Goal: Communication & Community: Ask a question

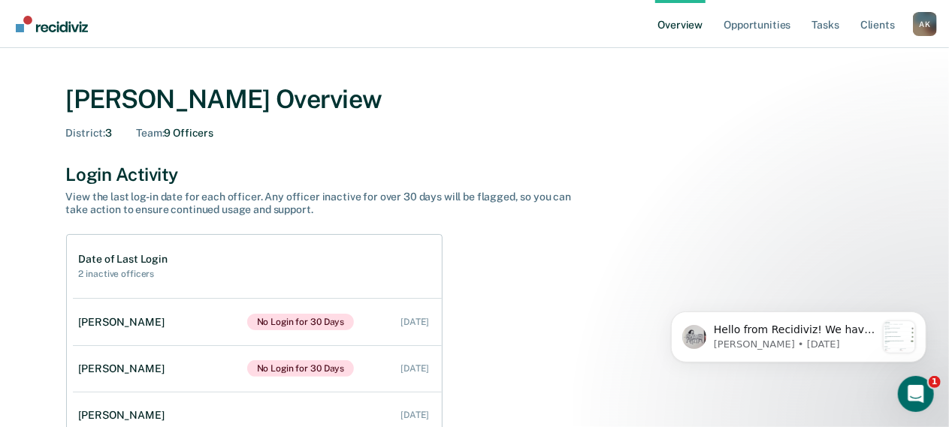
click at [601, 128] on div "District : 3 Team : 9 Officers" at bounding box center [474, 133] width 817 height 13
click at [924, 19] on div "A K" at bounding box center [925, 24] width 24 height 24
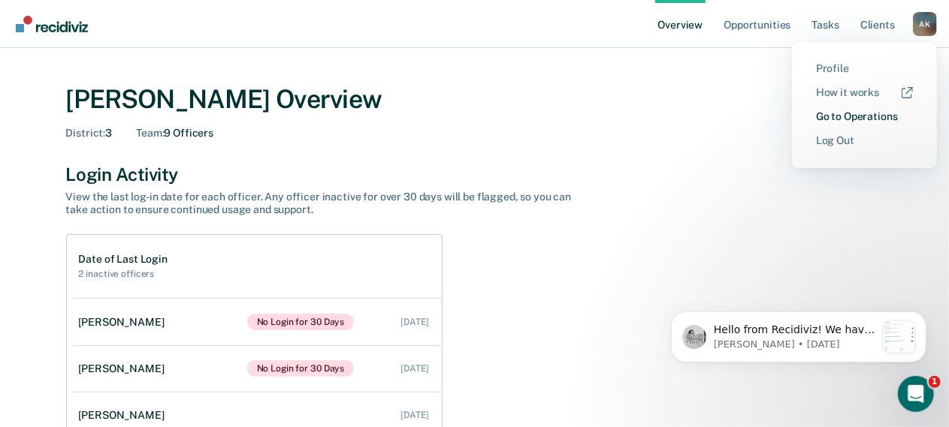
click at [878, 118] on link "Go to Operations" at bounding box center [864, 116] width 97 height 13
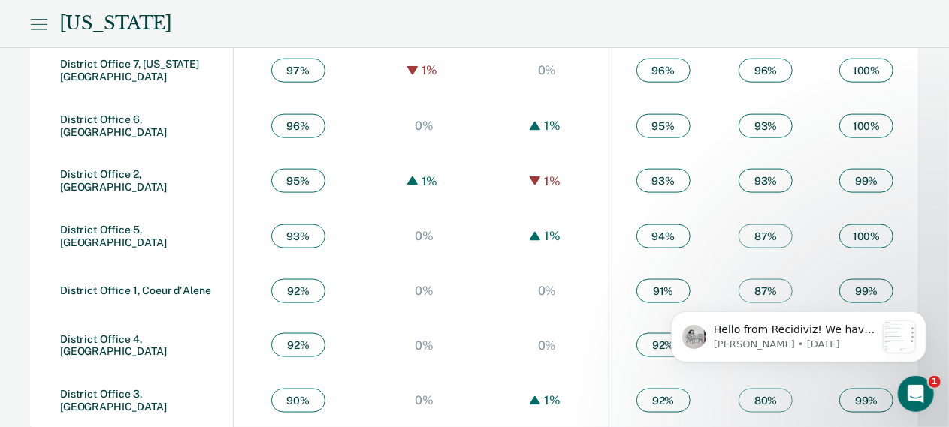
scroll to position [943, 0]
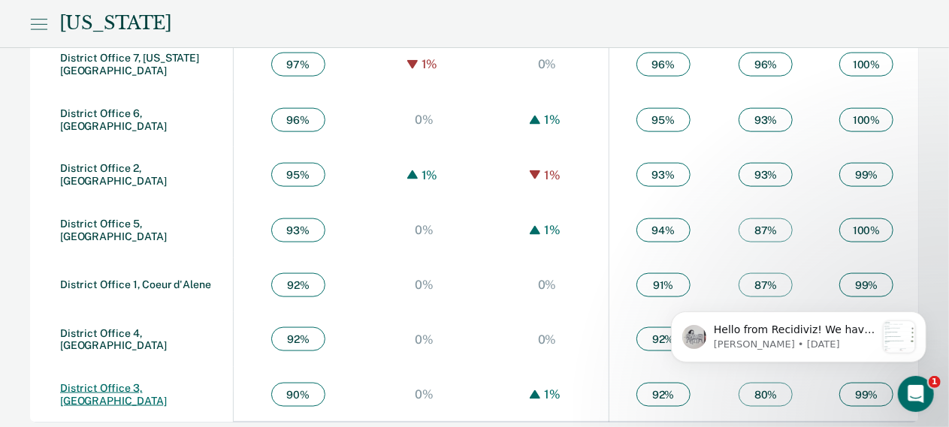
click at [156, 388] on link "District Office 3, Caldwell" at bounding box center [113, 394] width 107 height 25
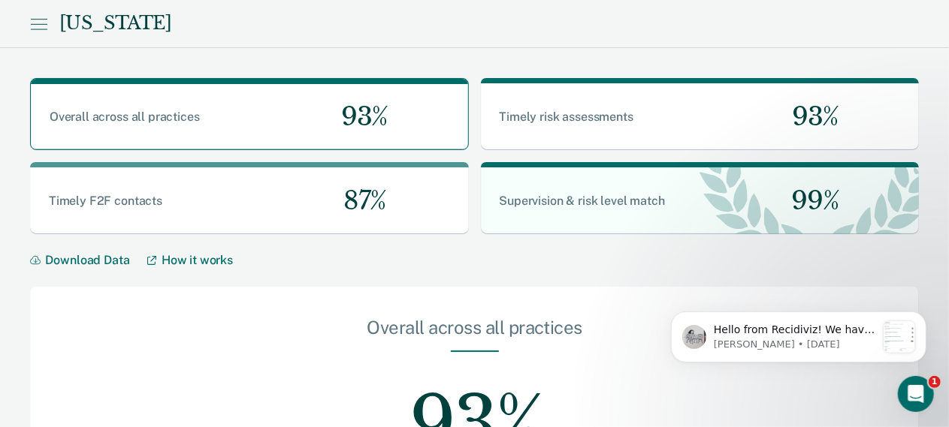
click at [41, 24] on icon at bounding box center [39, 24] width 16 height 0
click at [346, 278] on div at bounding box center [474, 213] width 949 height 427
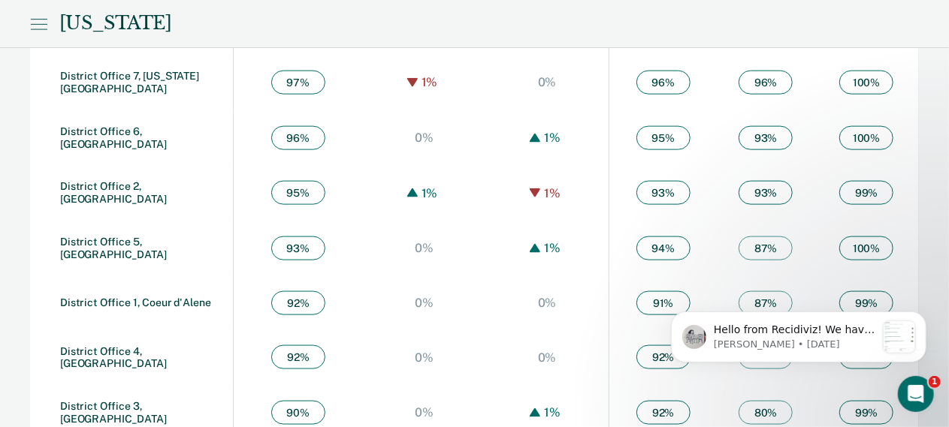
scroll to position [943, 0]
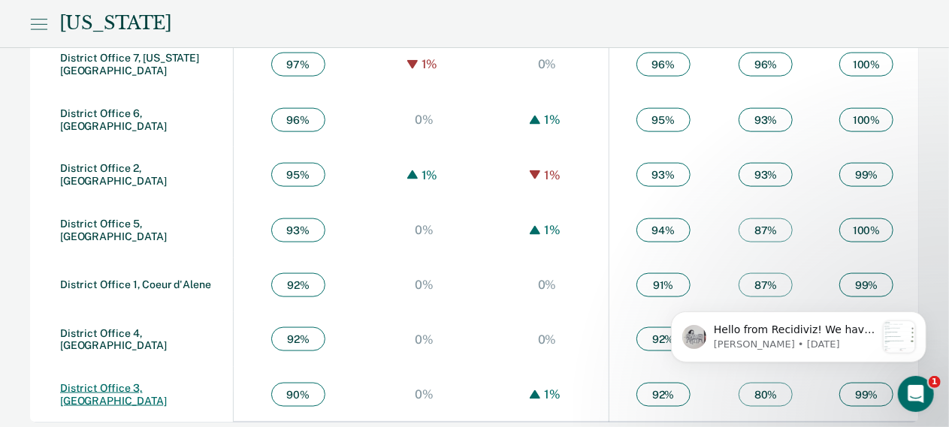
click at [165, 388] on link "District Office 3, Caldwell" at bounding box center [113, 394] width 107 height 25
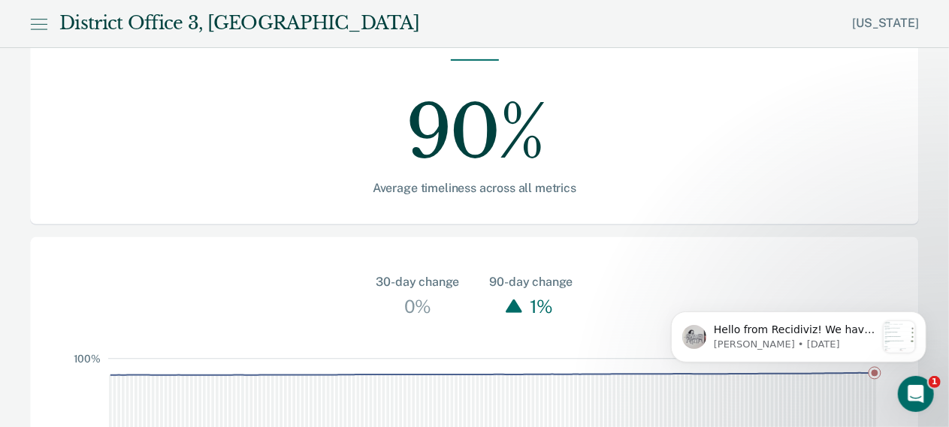
scroll to position [460, 0]
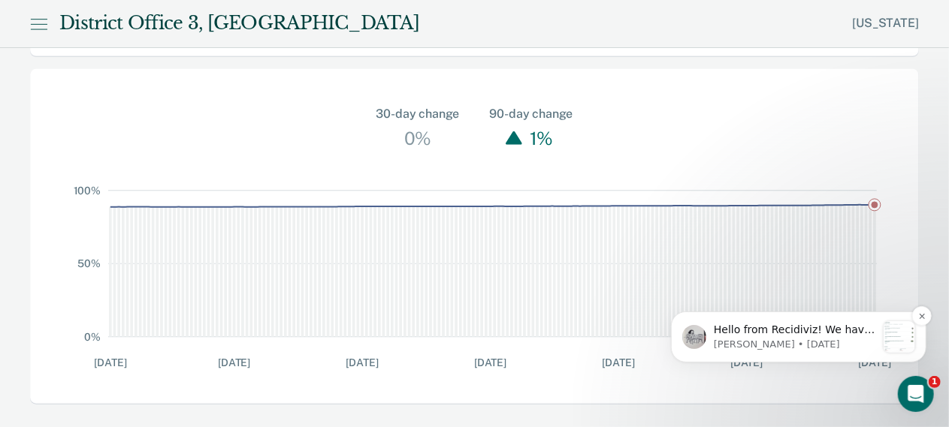
click at [899, 336] on div "Notification stack" at bounding box center [899, 337] width 32 height 32
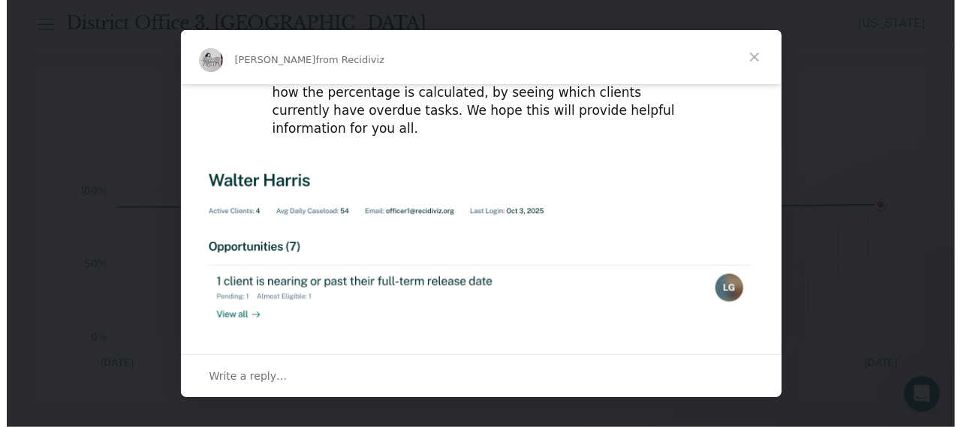
scroll to position [0, 0]
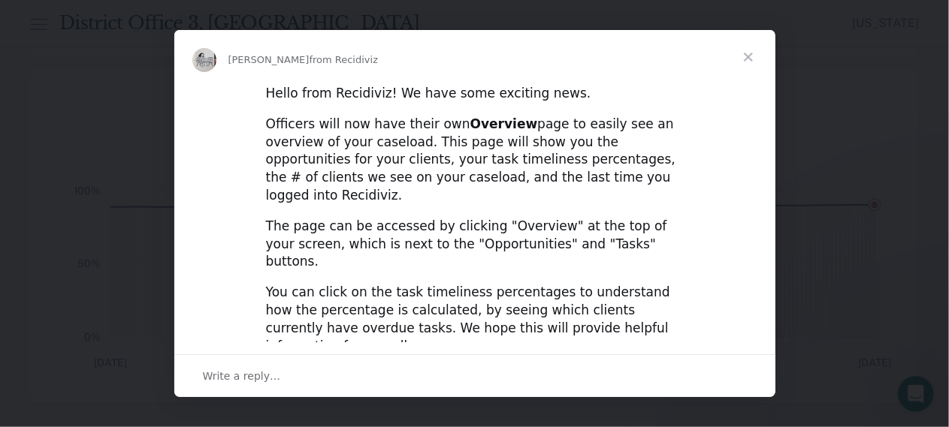
click at [749, 56] on span "Close" at bounding box center [748, 57] width 54 height 54
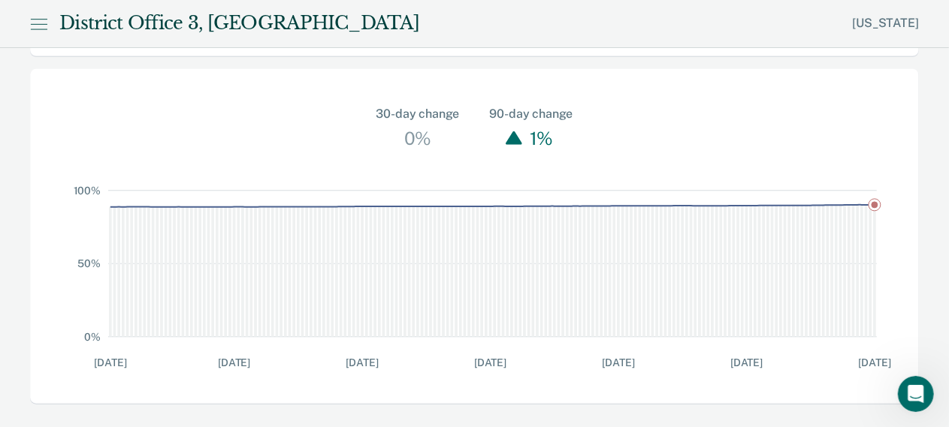
click at [45, 27] on icon at bounding box center [38, 24] width 17 height 18
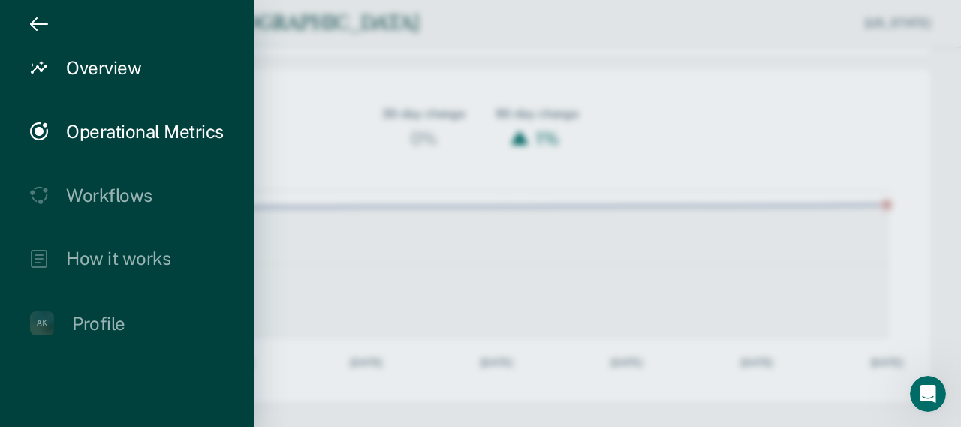
click at [111, 74] on div "Overview" at bounding box center [103, 68] width 75 height 22
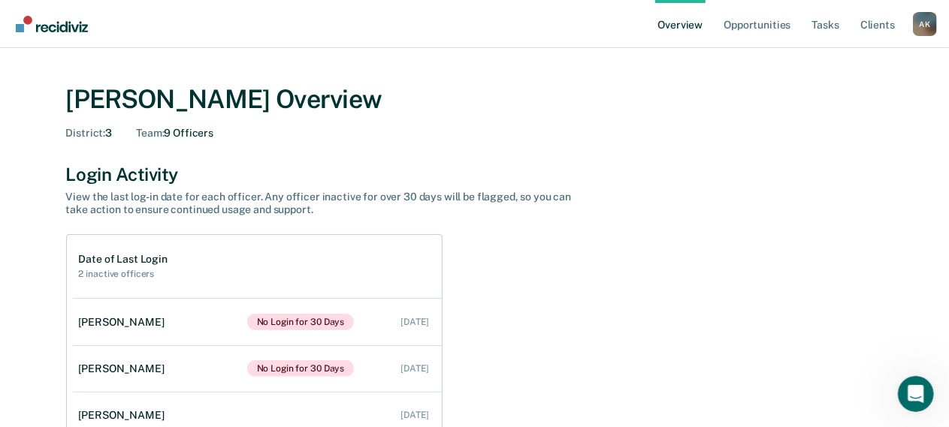
click at [922, 22] on div "A K" at bounding box center [925, 24] width 24 height 24
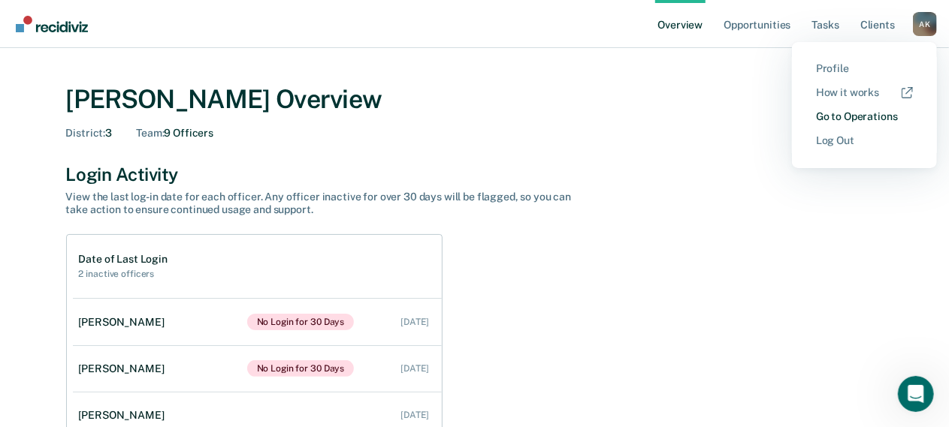
click at [873, 119] on link "Go to Operations" at bounding box center [864, 116] width 97 height 13
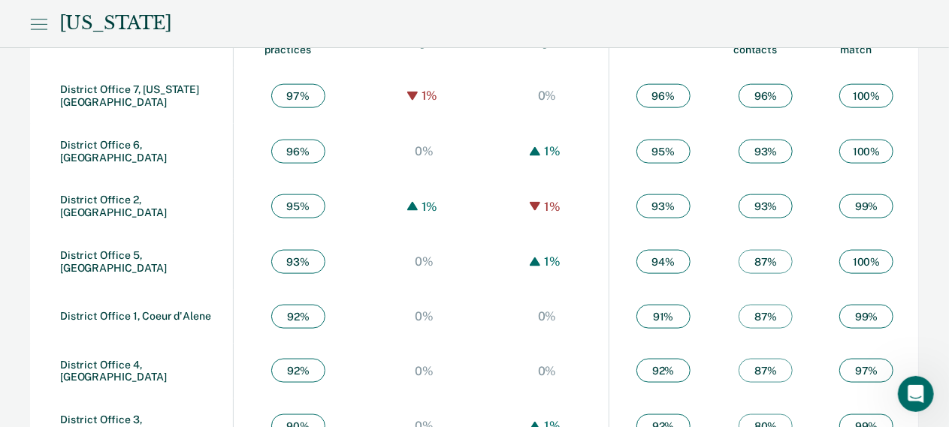
scroll to position [943, 0]
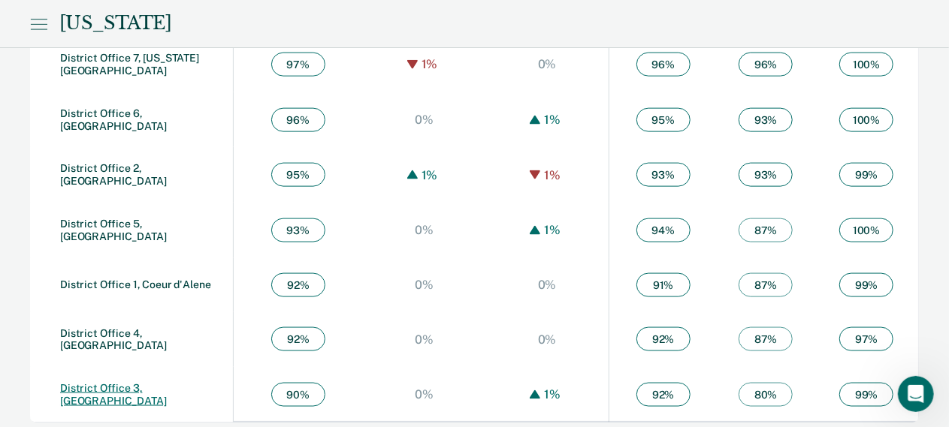
click at [156, 389] on link "District Office 3, Caldwell" at bounding box center [113, 394] width 107 height 25
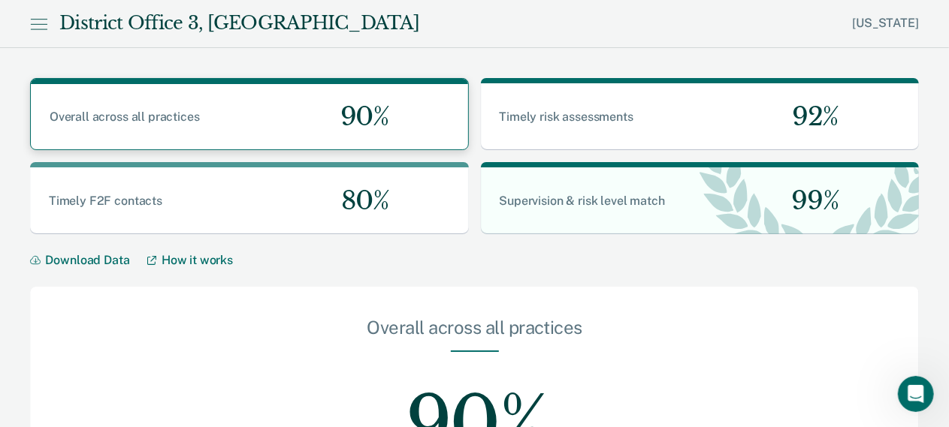
click at [143, 116] on span "Overall across all practices" at bounding box center [125, 117] width 150 height 14
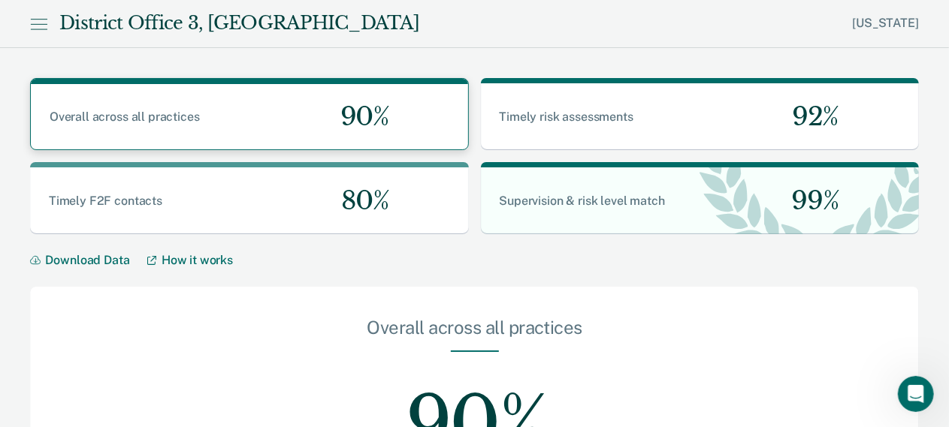
click at [143, 116] on span "Overall across all practices" at bounding box center [125, 117] width 150 height 14
click at [38, 24] on icon at bounding box center [38, 24] width 17 height 18
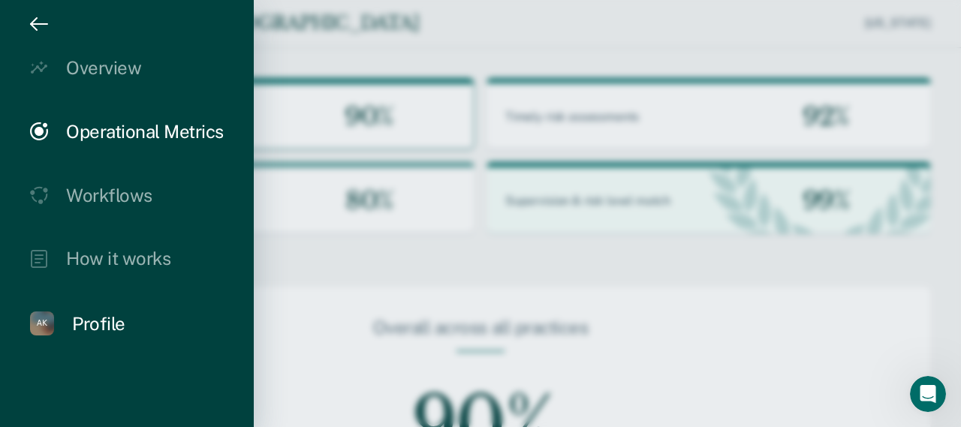
click at [107, 325] on div "Profile" at bounding box center [98, 324] width 53 height 22
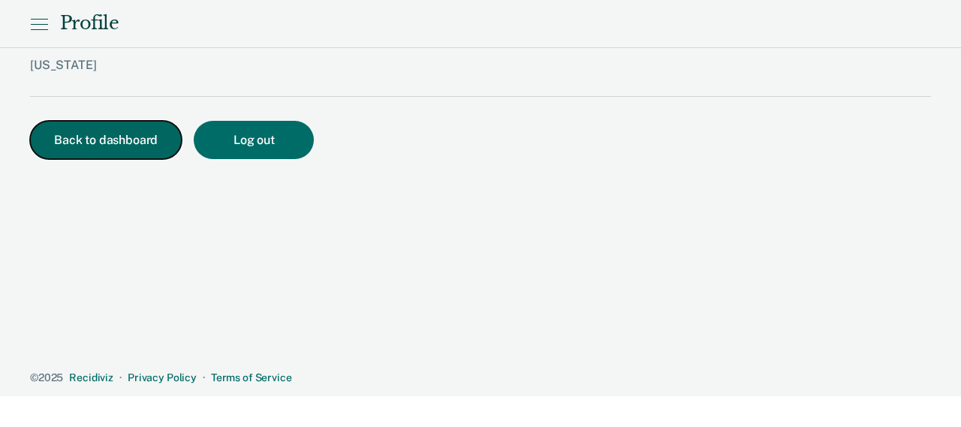
click at [110, 127] on button "Back to dashboard" at bounding box center [106, 140] width 152 height 38
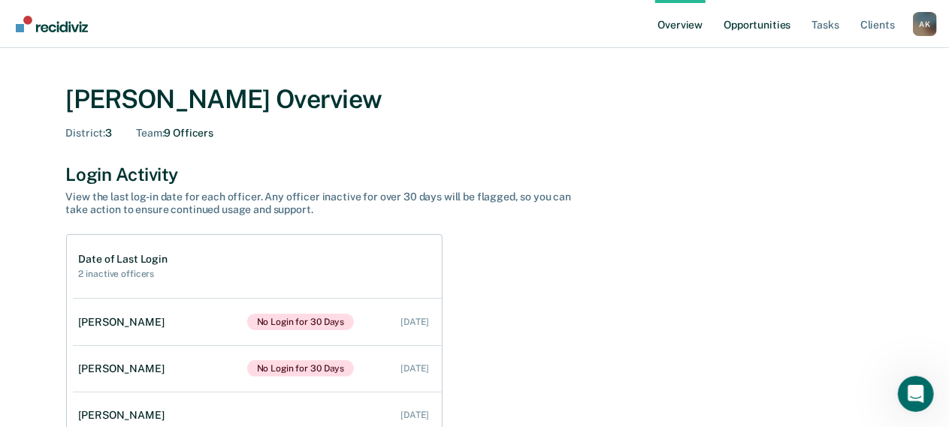
click at [787, 26] on link "Opportunities" at bounding box center [756, 24] width 73 height 48
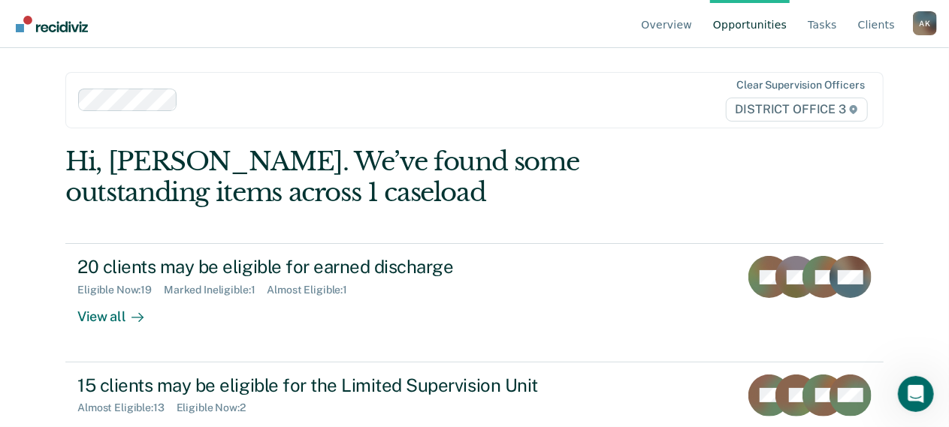
click at [924, 23] on div "A K" at bounding box center [925, 23] width 24 height 24
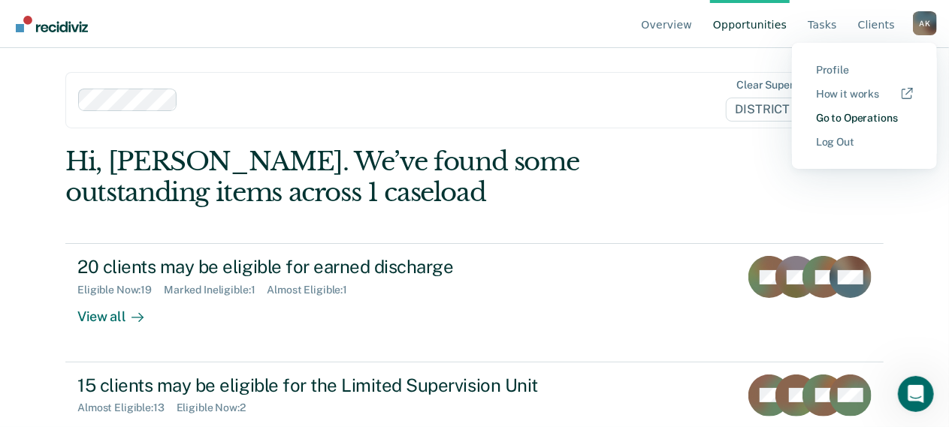
click at [853, 115] on link "Go to Operations" at bounding box center [864, 118] width 97 height 13
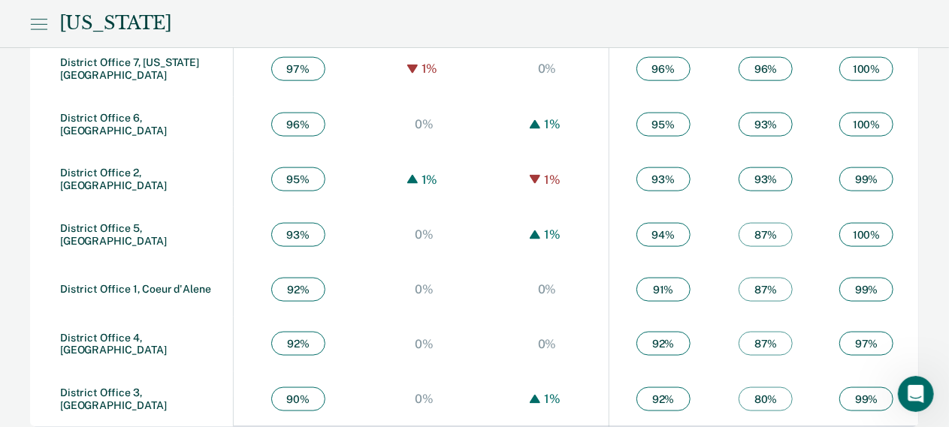
scroll to position [943, 0]
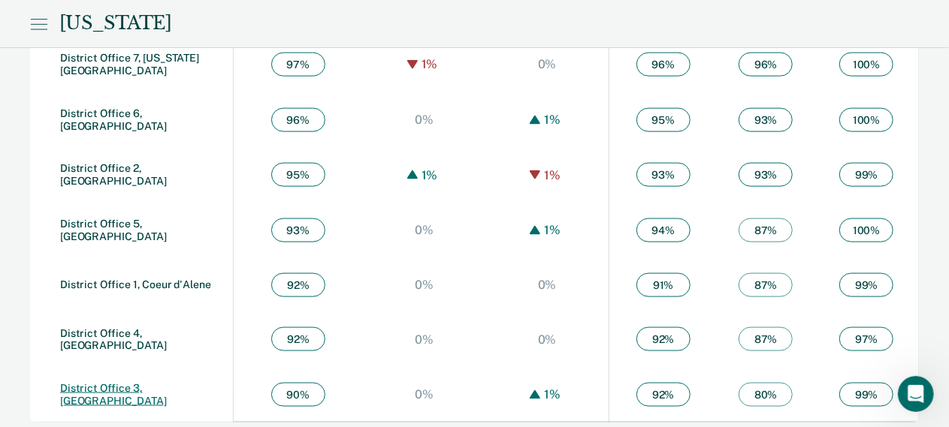
click at [149, 390] on link "District Office 3, Caldwell" at bounding box center [113, 394] width 107 height 25
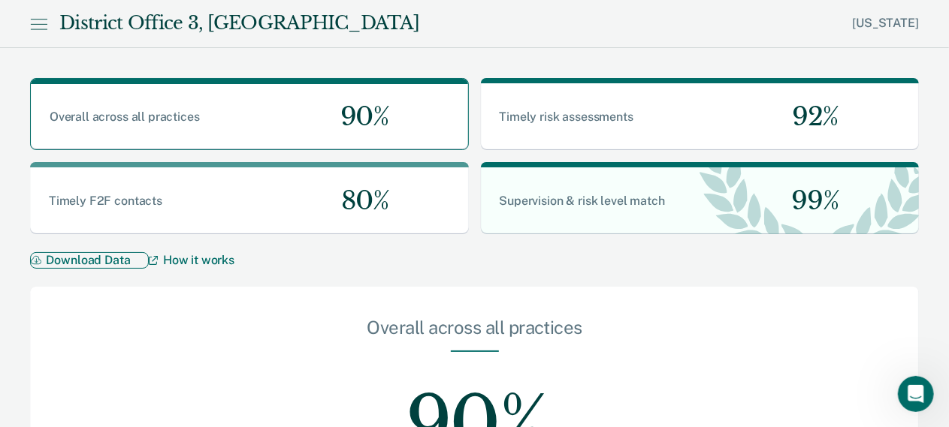
click at [106, 265] on button "Download Data" at bounding box center [89, 260] width 119 height 16
click at [337, 115] on span "90%" at bounding box center [358, 116] width 61 height 31
click at [38, 31] on icon at bounding box center [38, 24] width 17 height 18
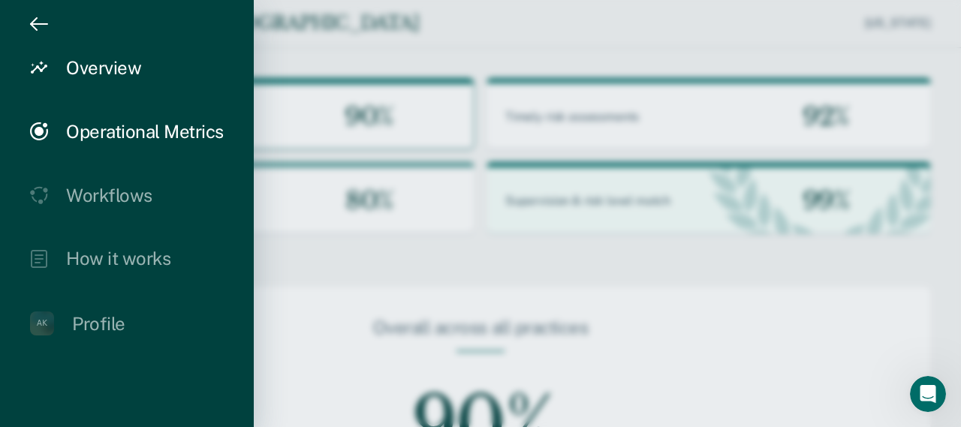
click at [108, 71] on div "Overview" at bounding box center [103, 68] width 75 height 22
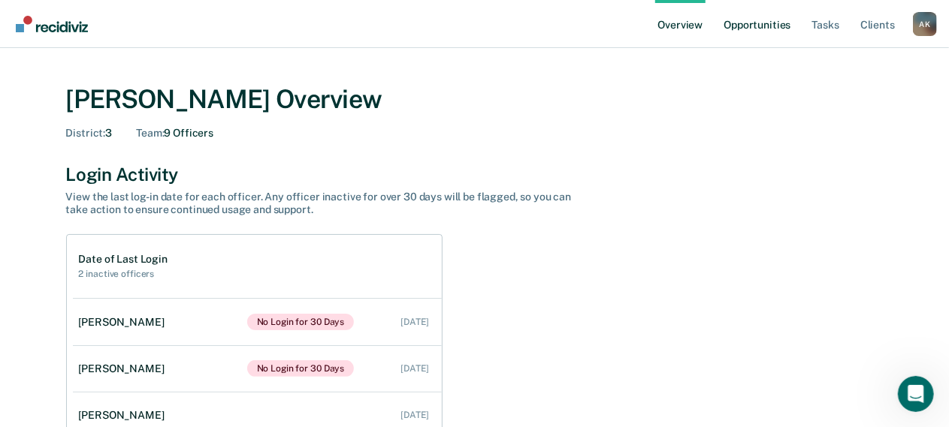
click at [765, 31] on link "Opportunities" at bounding box center [756, 24] width 73 height 48
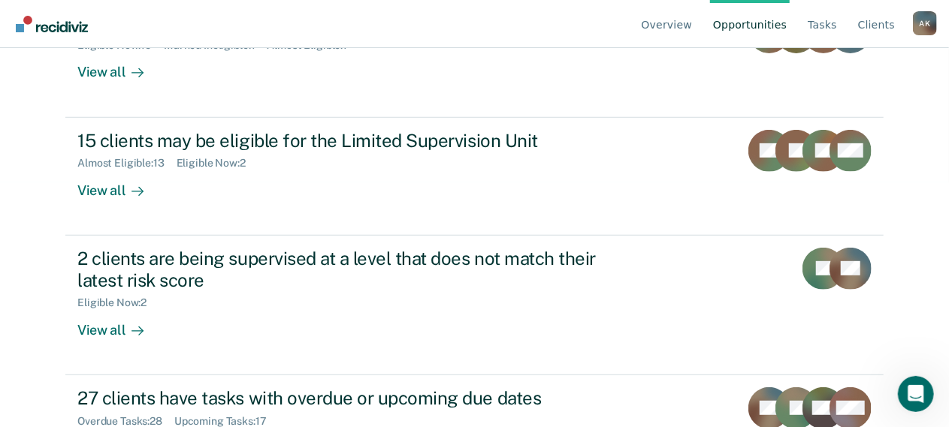
scroll to position [309, 0]
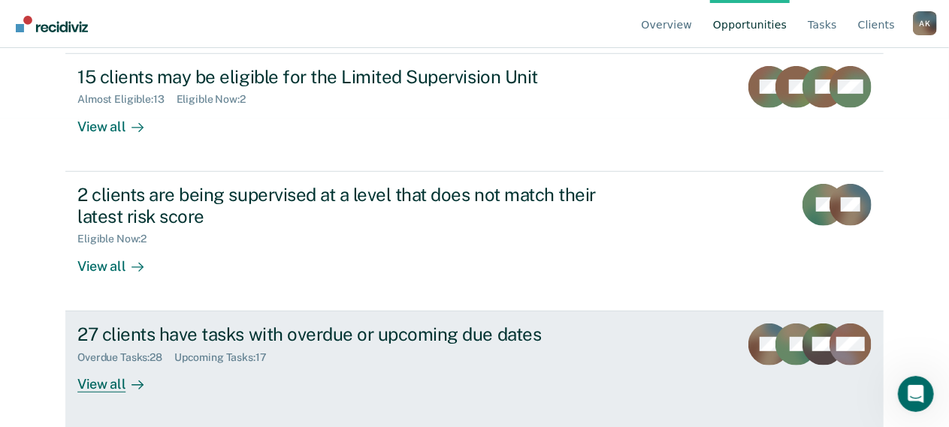
click at [104, 379] on div "View all" at bounding box center [119, 378] width 84 height 29
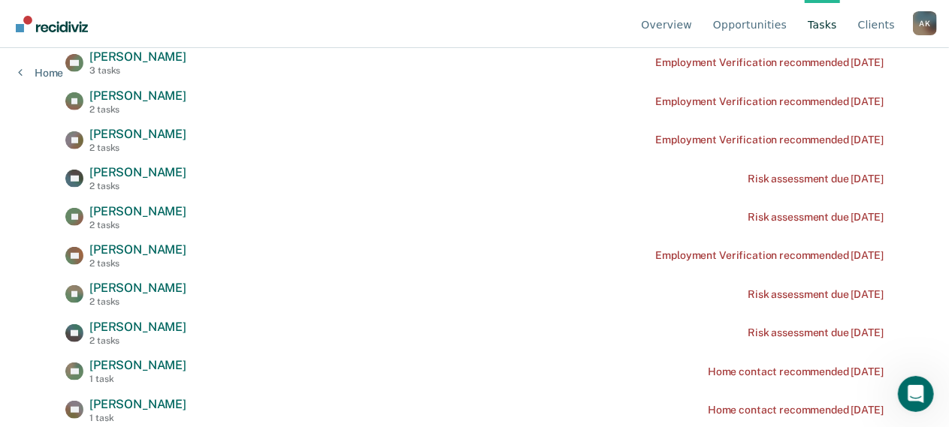
scroll to position [462, 0]
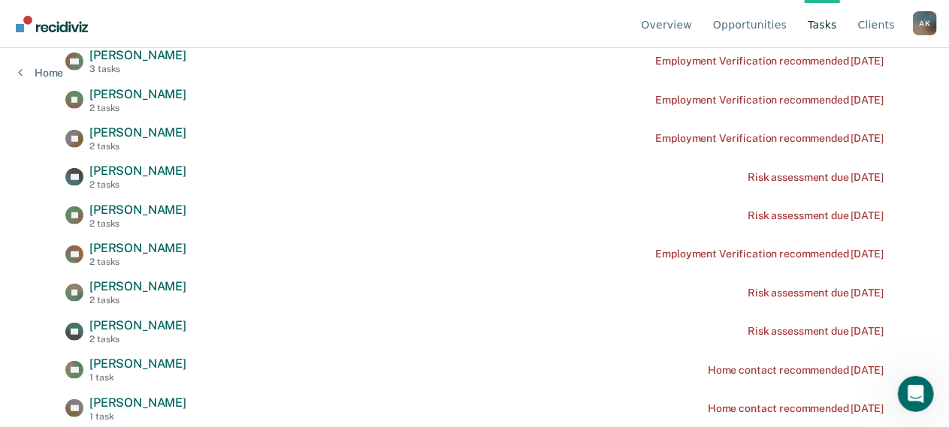
click at [924, 19] on div "A K" at bounding box center [925, 23] width 24 height 24
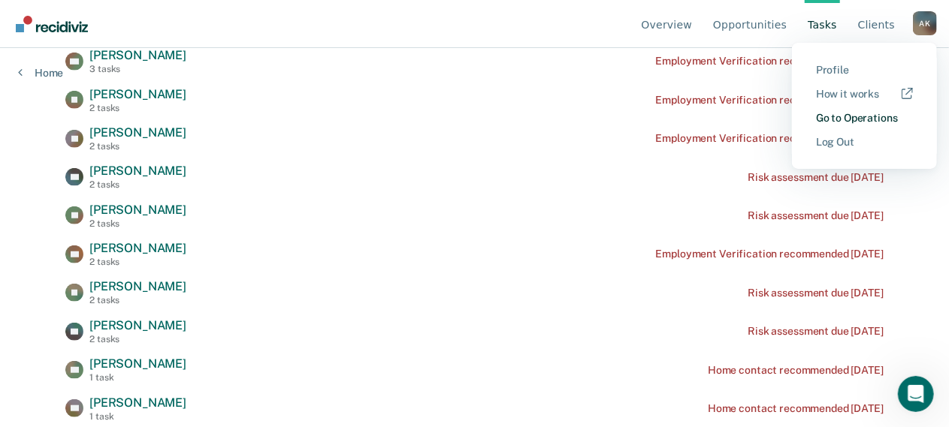
click at [868, 116] on link "Go to Operations" at bounding box center [864, 118] width 97 height 13
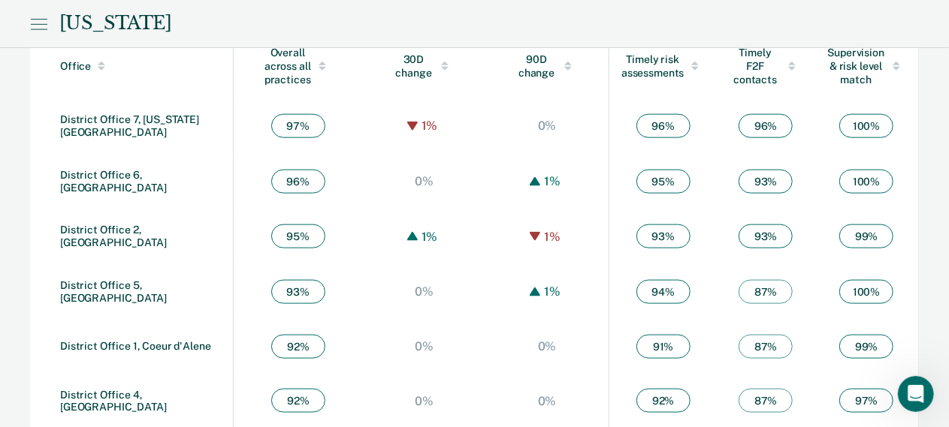
scroll to position [943, 0]
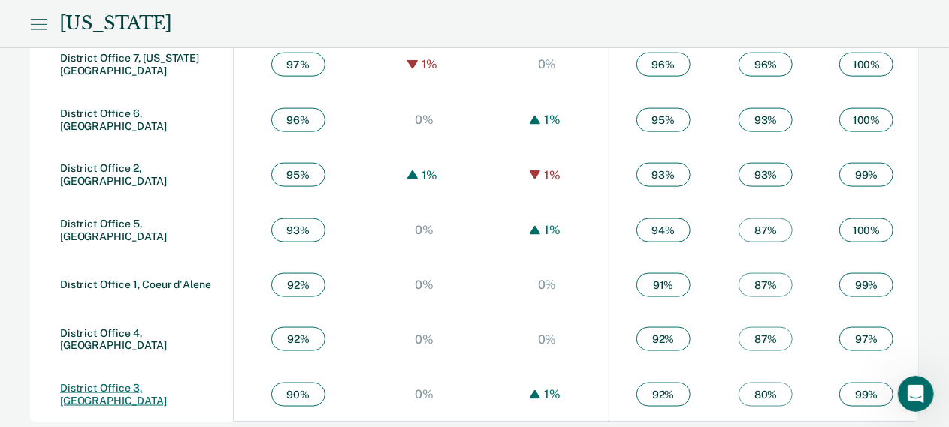
click at [129, 386] on link "District Office 3, Caldwell" at bounding box center [113, 394] width 107 height 25
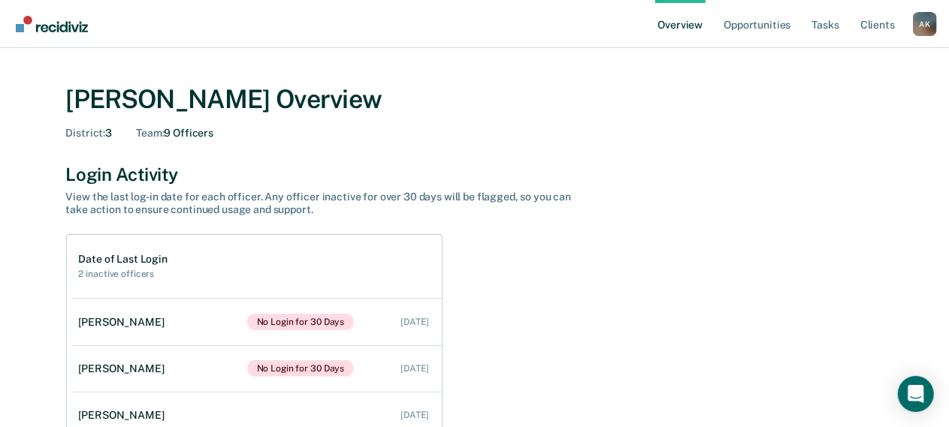
click at [919, 29] on div "A K" at bounding box center [925, 24] width 24 height 24
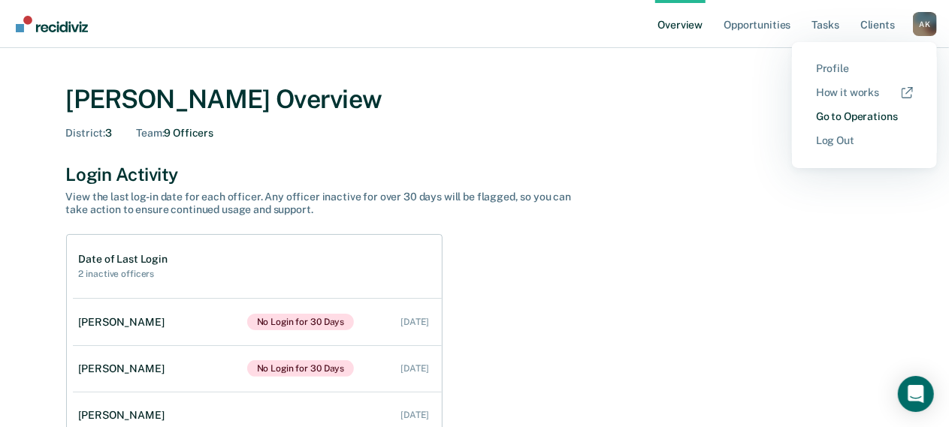
click at [879, 113] on link "Go to Operations" at bounding box center [864, 116] width 97 height 13
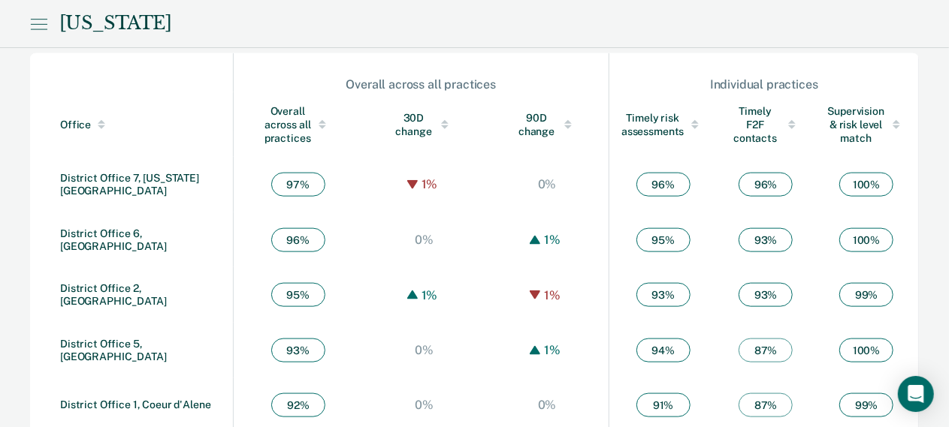
scroll to position [943, 0]
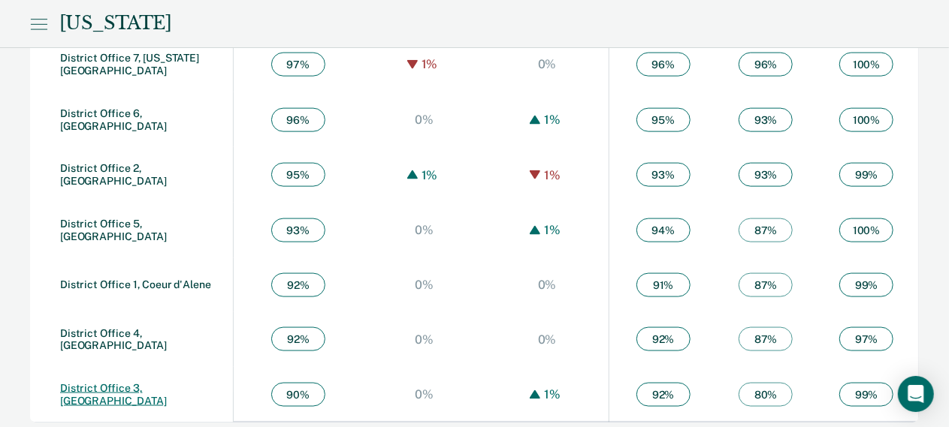
click at [160, 390] on link "District Office 3, Caldwell" at bounding box center [113, 394] width 107 height 25
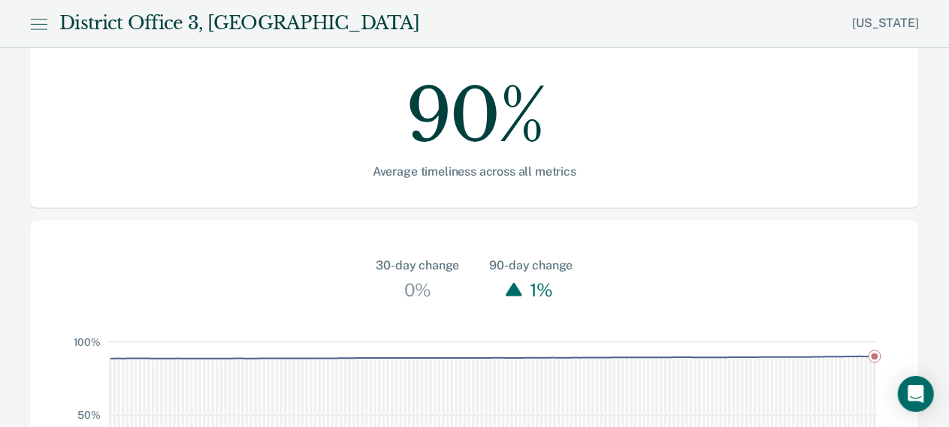
scroll to position [307, 0]
click at [528, 177] on div "Average timeliness across all metrics" at bounding box center [474, 172] width 768 height 14
click at [471, 113] on div "90%" at bounding box center [474, 105] width 768 height 120
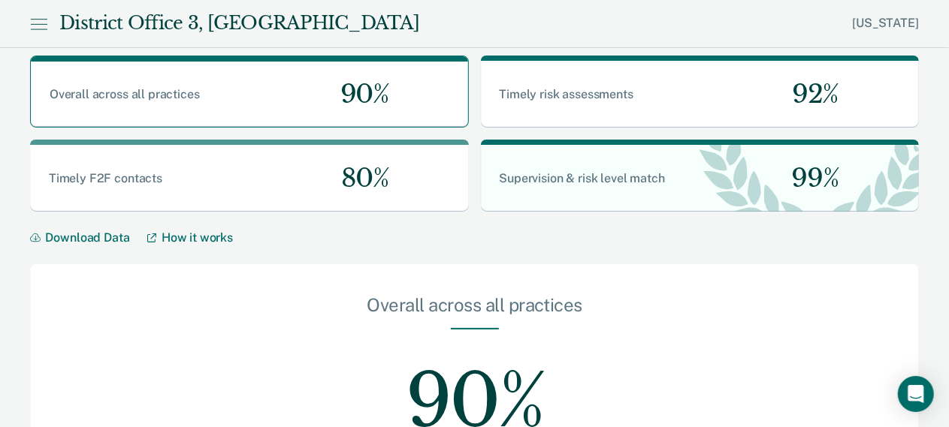
scroll to position [0, 0]
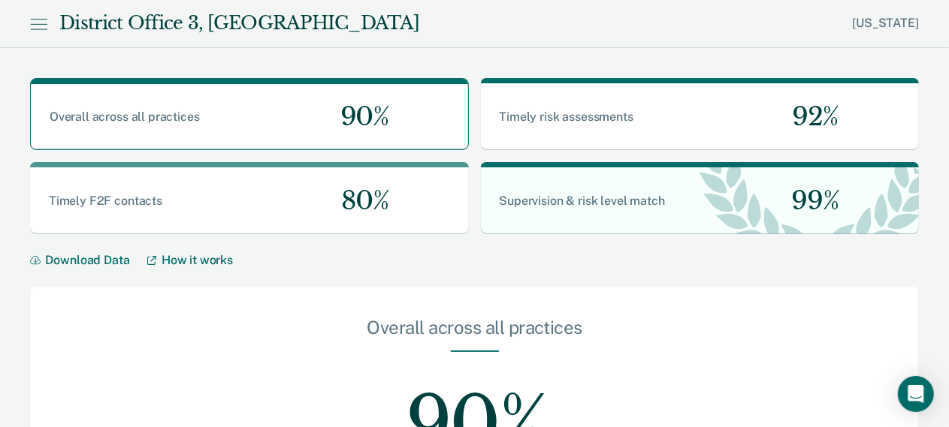
click at [41, 24] on icon at bounding box center [39, 24] width 16 height 0
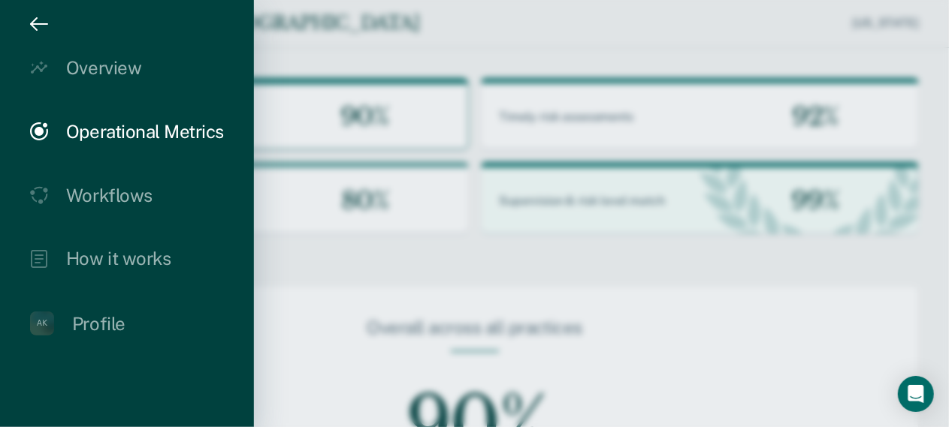
click at [464, 275] on div at bounding box center [474, 213] width 949 height 427
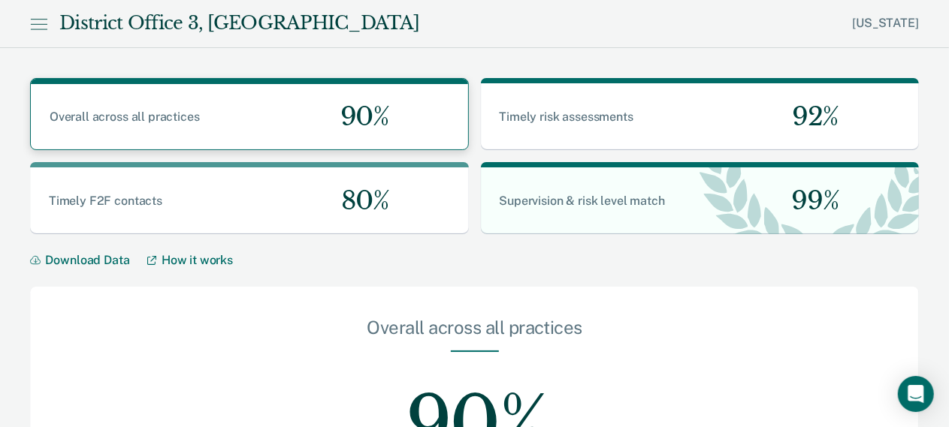
click at [243, 101] on div "Overall across all practices 90%" at bounding box center [249, 116] width 437 height 65
click at [227, 222] on div "Timely F2F contacts 80%" at bounding box center [249, 201] width 439 height 67
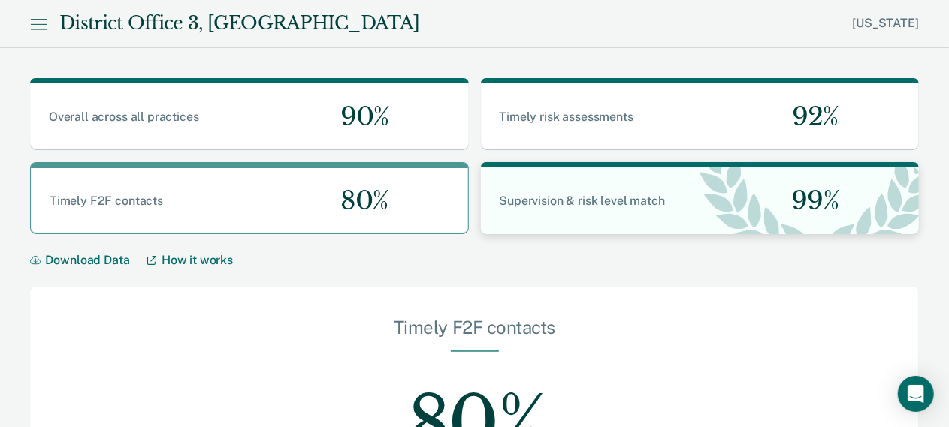
click at [559, 191] on div "Supervision & risk level match 99%" at bounding box center [700, 201] width 439 height 67
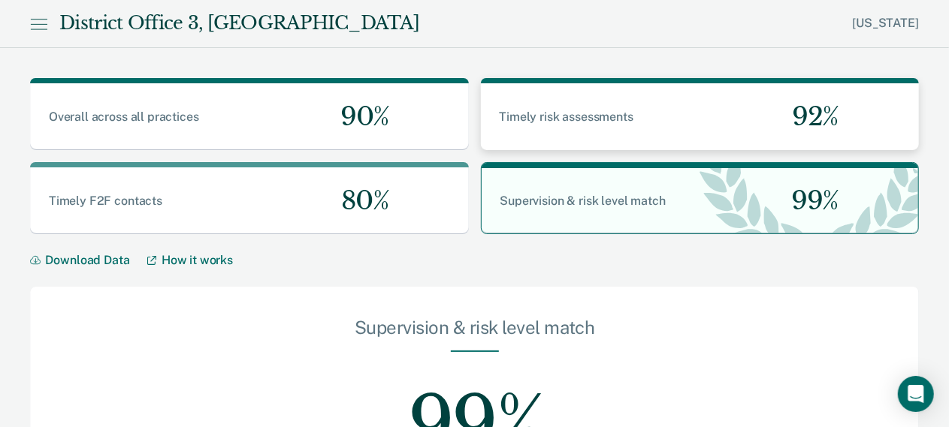
click at [572, 125] on div "Timely risk assessments 92%" at bounding box center [700, 116] width 439 height 67
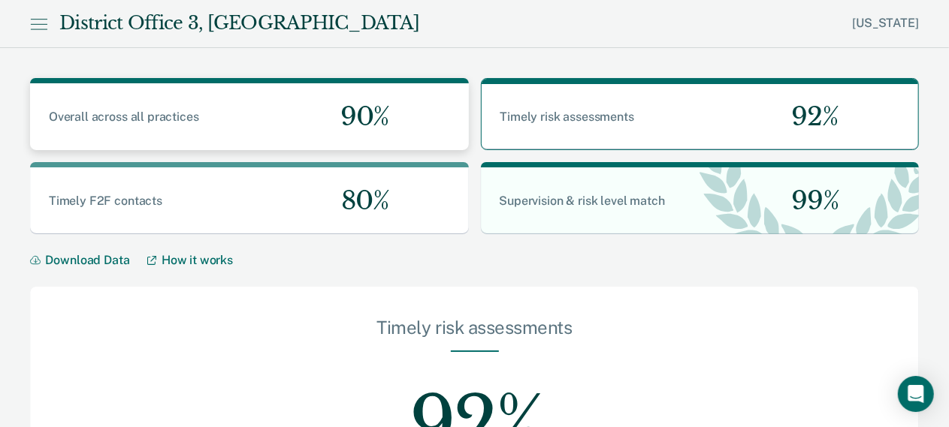
click at [285, 137] on div "90%" at bounding box center [358, 116] width 219 height 67
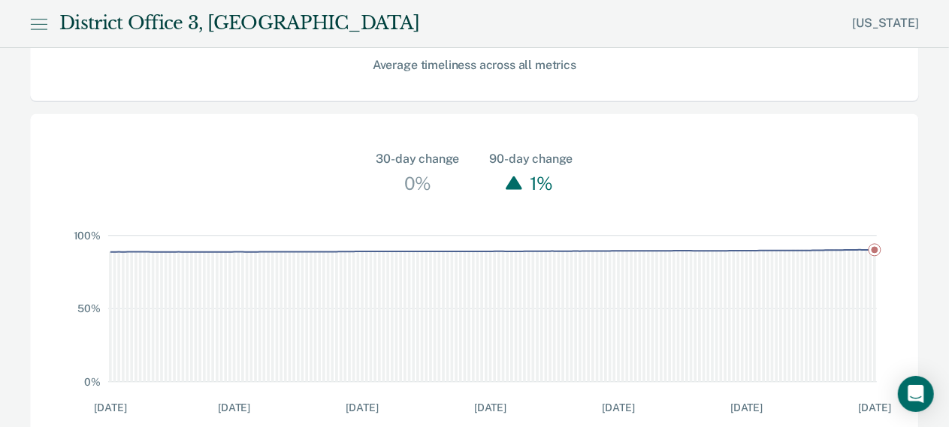
scroll to position [460, 0]
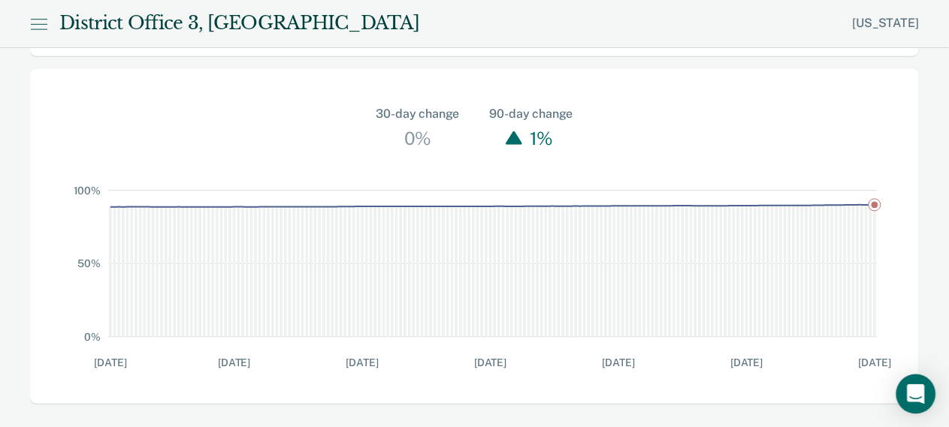
click at [910, 394] on icon "Open Intercom Messenger" at bounding box center [915, 395] width 17 height 20
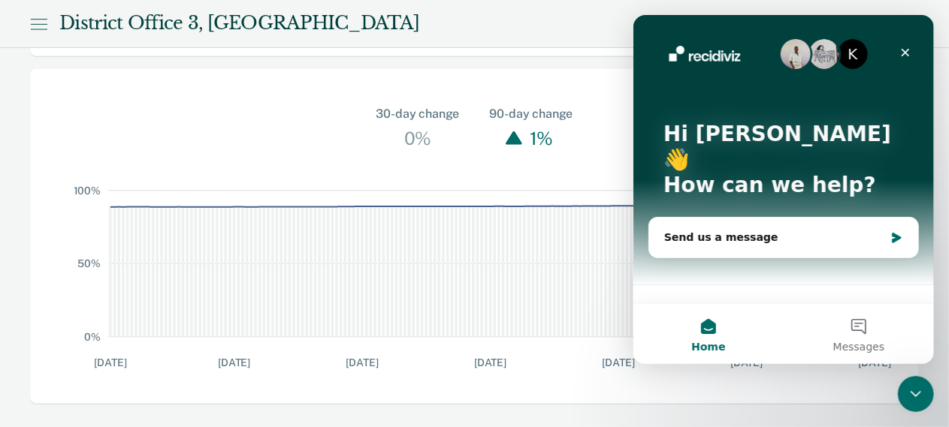
scroll to position [0, 0]
click at [906, 51] on icon "Close" at bounding box center [905, 53] width 8 height 8
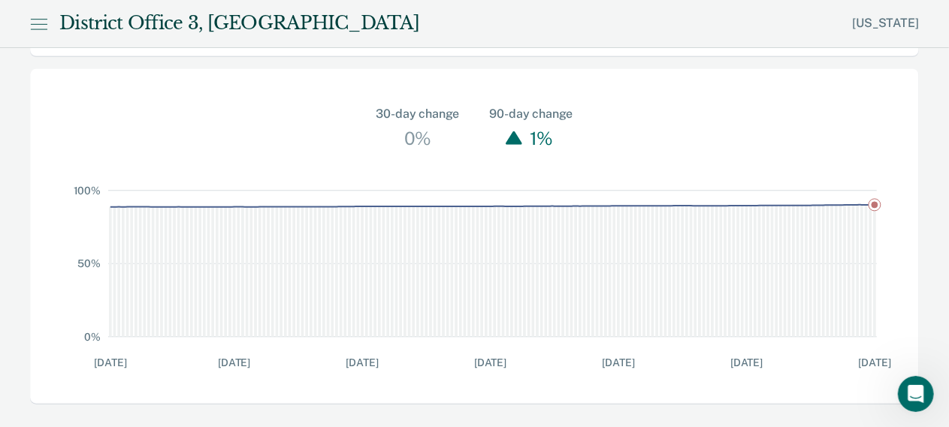
click at [35, 23] on icon at bounding box center [38, 24] width 17 height 18
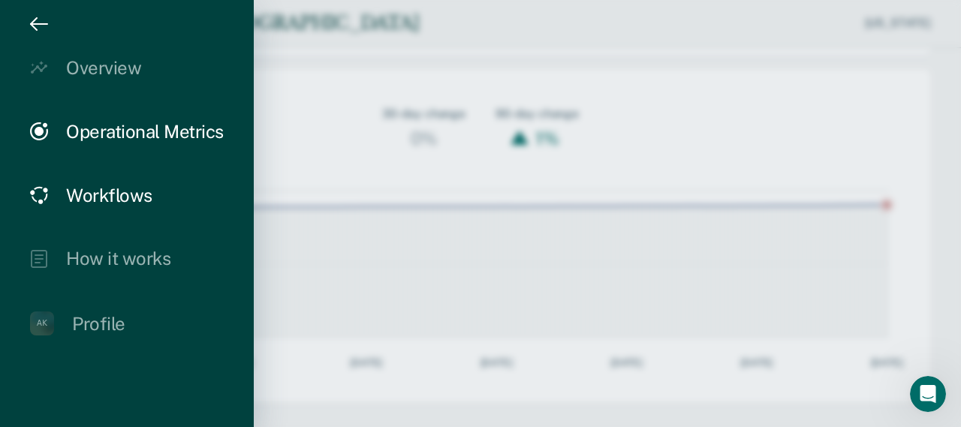
click at [125, 190] on div "Workflows" at bounding box center [109, 196] width 86 height 22
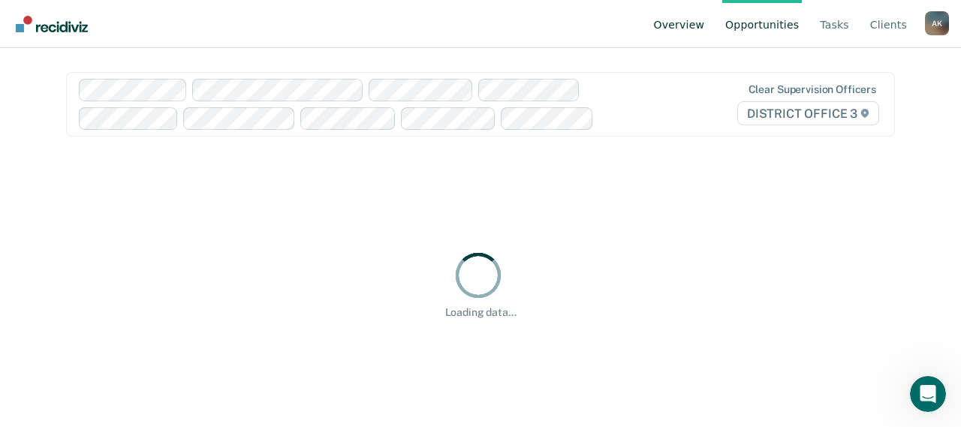
click at [707, 24] on link "Overview" at bounding box center [679, 24] width 57 height 48
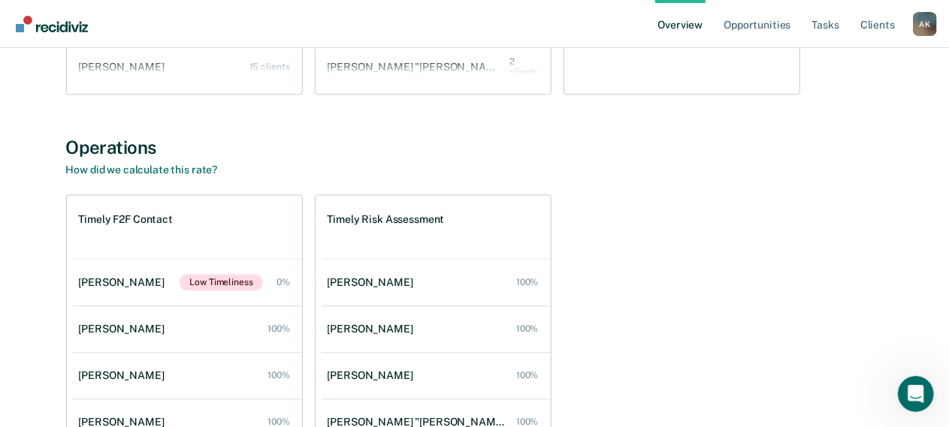
scroll to position [1678, 0]
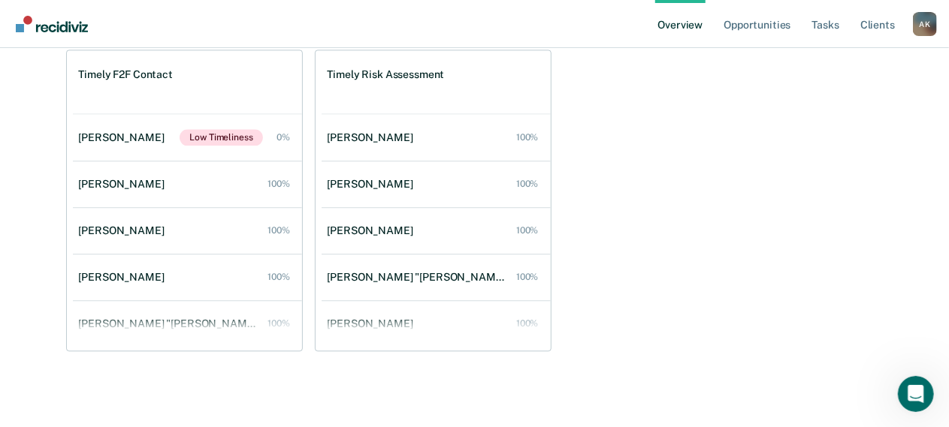
click at [134, 76] on h1 "Timely F2F Contact" at bounding box center [126, 74] width 94 height 13
click at [347, 69] on h1 "Timely Risk Assessment" at bounding box center [385, 74] width 117 height 13
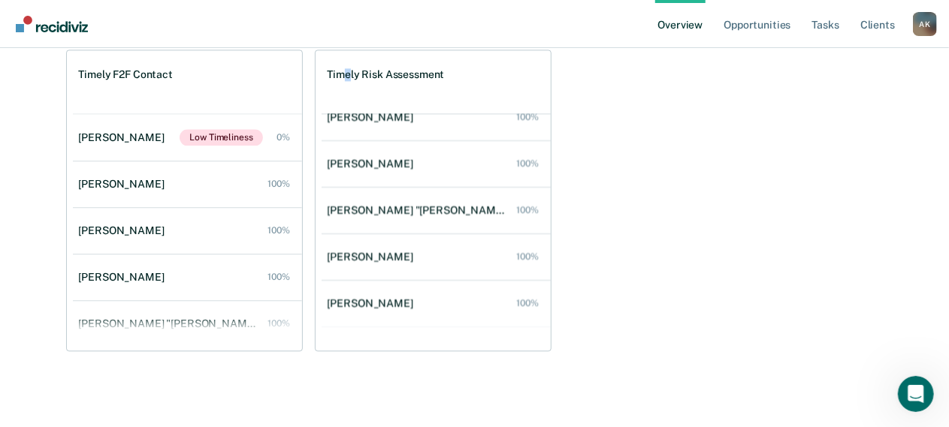
scroll to position [0, 0]
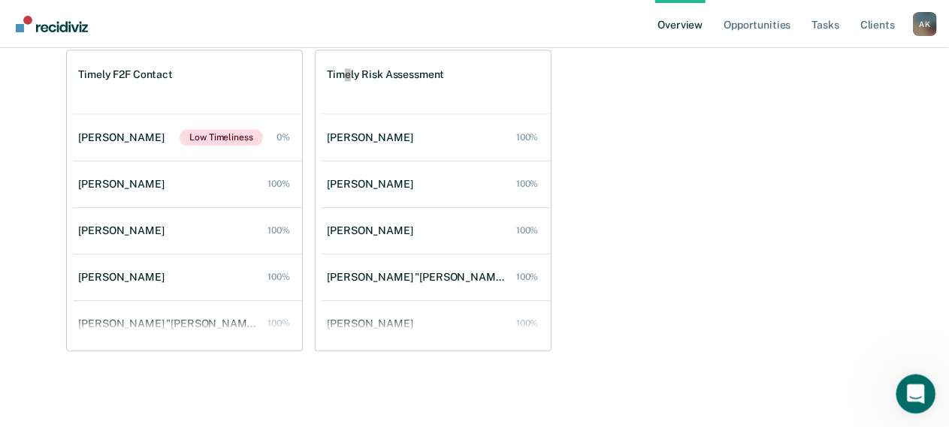
click at [915, 391] on icon "Open Intercom Messenger" at bounding box center [913, 392] width 11 height 12
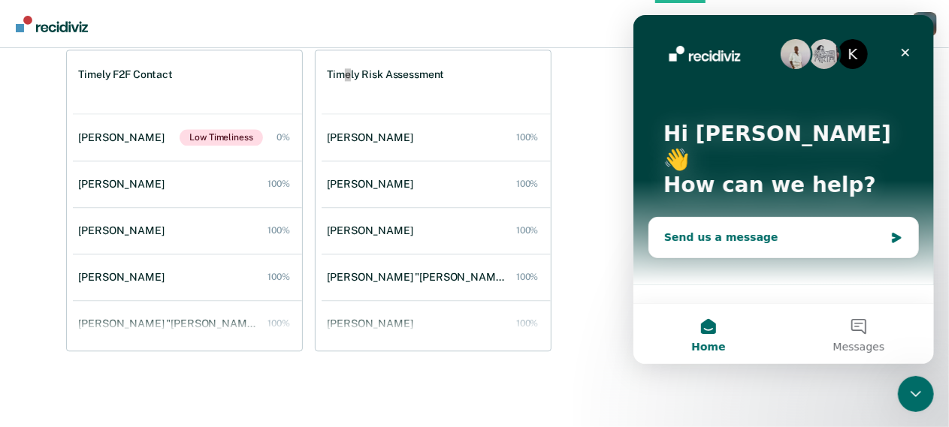
click at [742, 230] on div "Send us a message" at bounding box center [773, 238] width 220 height 16
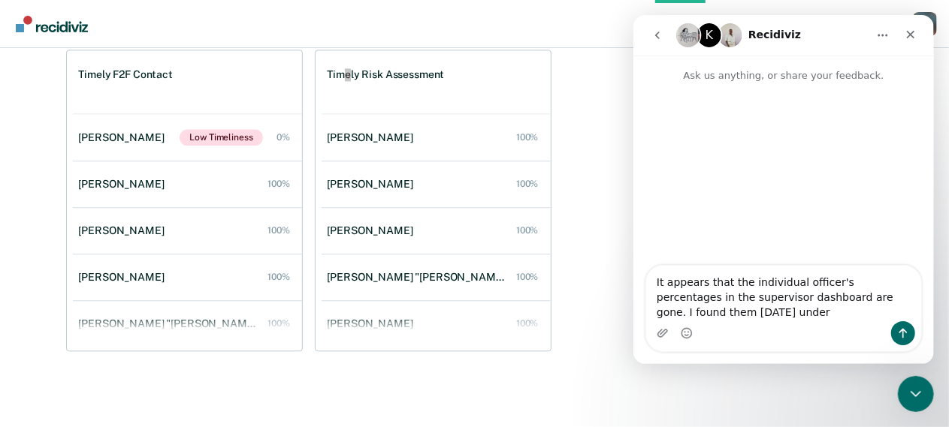
type textarea "It appears that the individual officer's percentages in the supervisor dashboar…"
drag, startPoint x: 826, startPoint y: 37, endPoint x: 695, endPoint y: 73, distance: 136.3
click at [679, 68] on div "K Recidiviz Ask us anything, or share your feedback. It appears that the indivi…" at bounding box center [782, 189] width 300 height 349
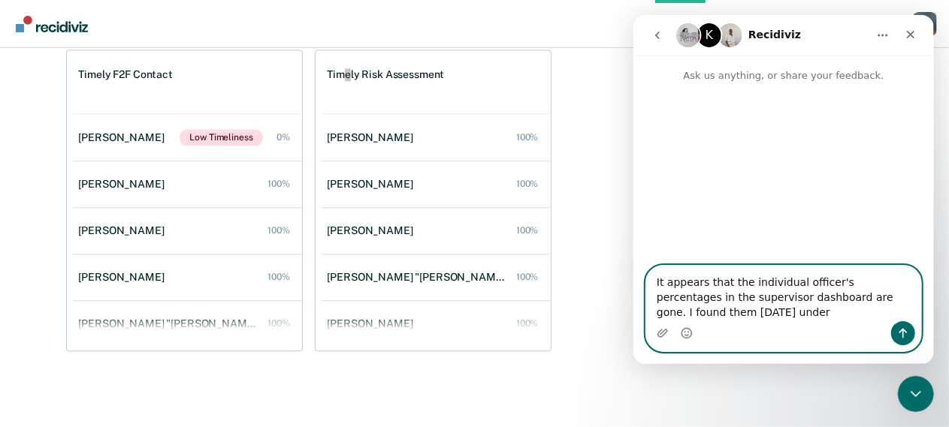
click at [759, 316] on textarea "It appears that the individual officer's percentages in the supervisor dashboar…" at bounding box center [782, 294] width 275 height 56
drag, startPoint x: 759, startPoint y: 316, endPoint x: 670, endPoint y: 287, distance: 93.3
click at [653, 285] on textarea "It appears that the individual officer's percentages in the supervisor dashboar…" at bounding box center [782, 294] width 275 height 56
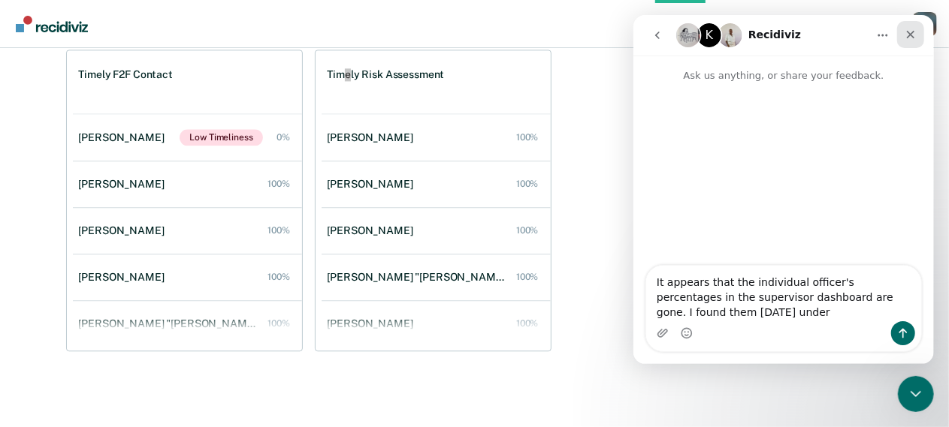
click at [910, 37] on icon "Close" at bounding box center [910, 35] width 12 height 12
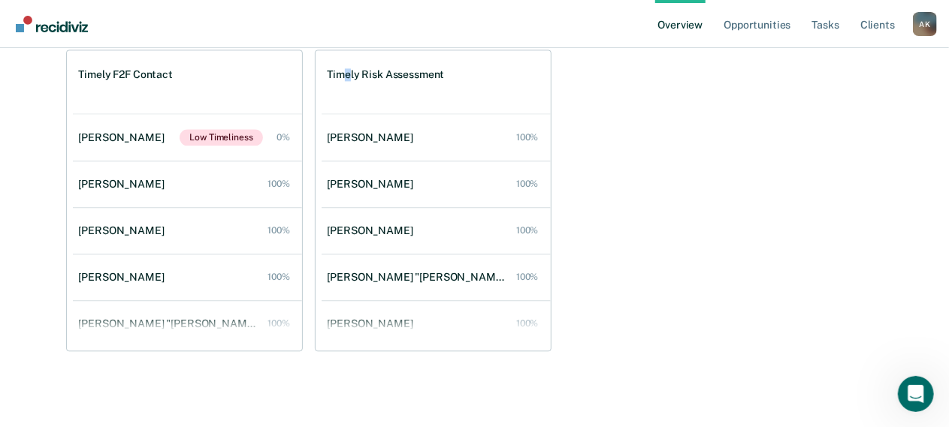
click at [928, 31] on div "A K" at bounding box center [925, 24] width 24 height 24
click at [911, 391] on icon "Open Intercom Messenger" at bounding box center [913, 392] width 25 height 25
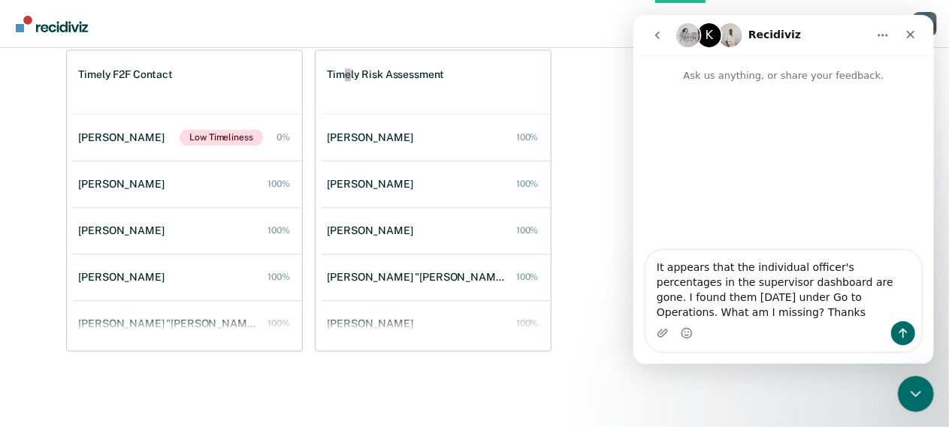
drag, startPoint x: 822, startPoint y: 286, endPoint x: 703, endPoint y: 301, distance: 119.6
click at [703, 301] on textarea "It appears that the individual officer's percentages in the supervisor dashboar…" at bounding box center [782, 286] width 275 height 71
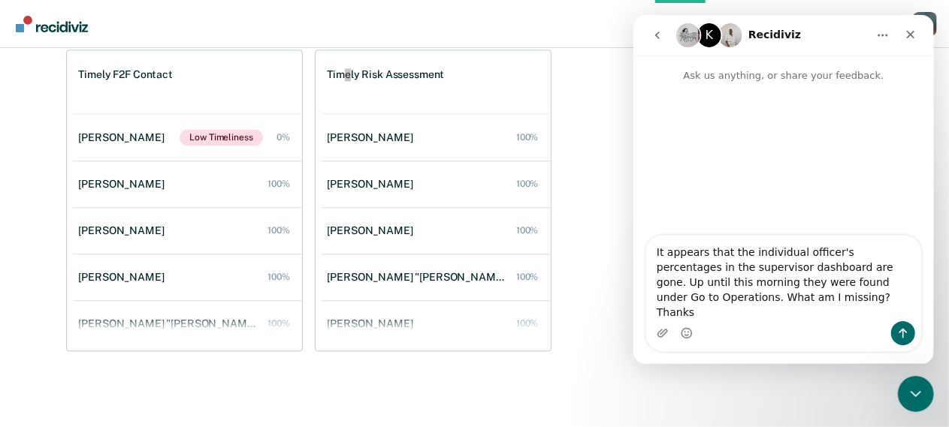
click at [806, 301] on textarea "It appears that the individual officer's percentages in the supervisor dashboar…" at bounding box center [782, 279] width 275 height 86
type textarea "It appears that the individual officer's percentages in the supervisor dashboar…"
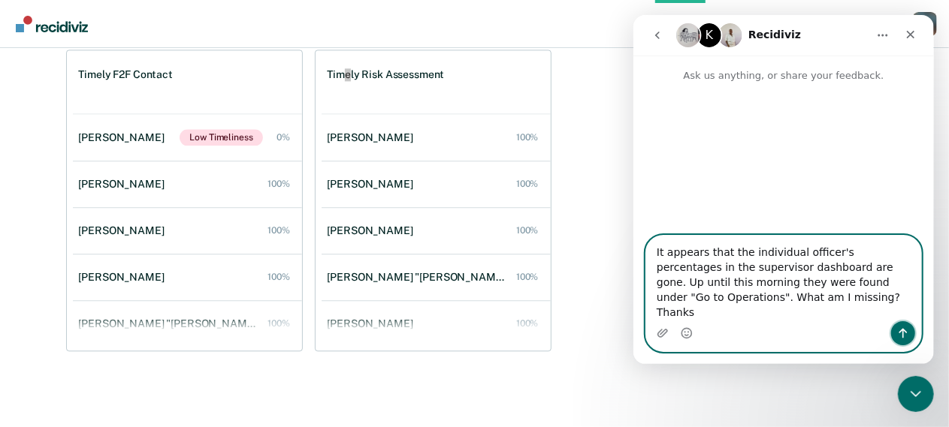
click at [903, 335] on icon "Send a message…" at bounding box center [902, 334] width 8 height 10
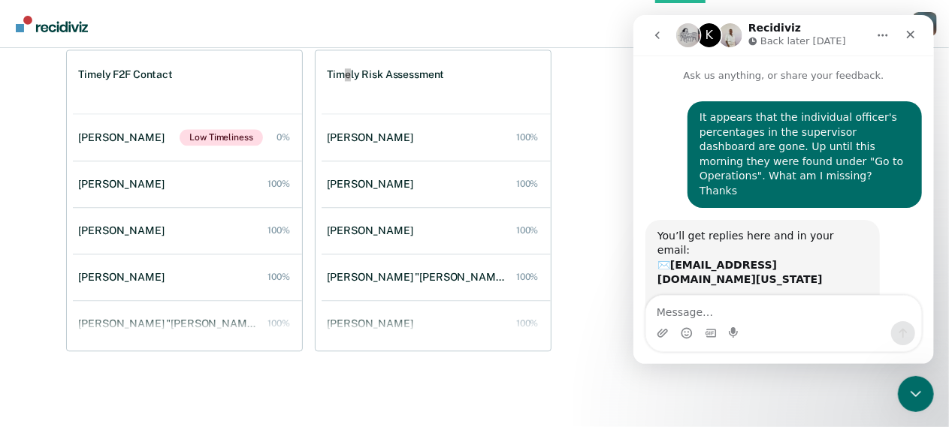
scroll to position [66, 0]
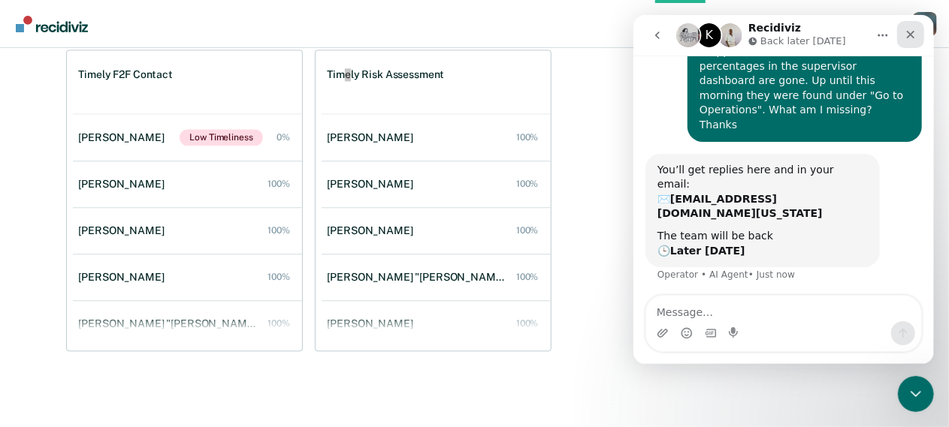
click at [907, 37] on icon "Close" at bounding box center [910, 35] width 8 height 8
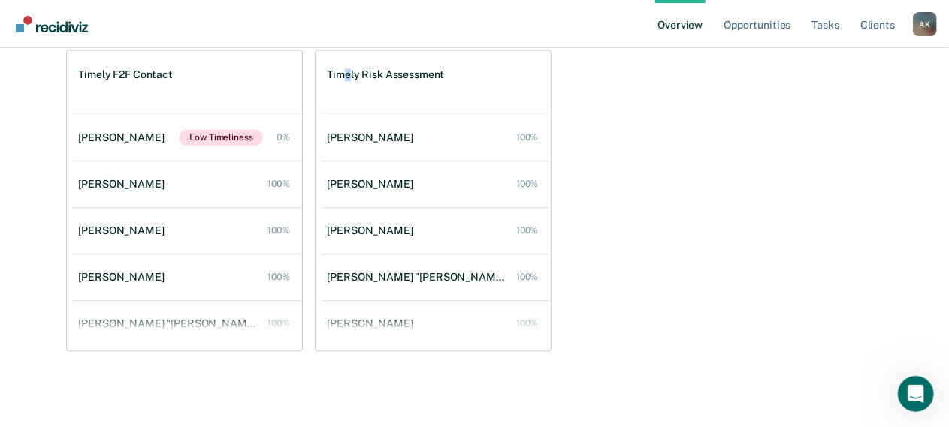
click at [924, 22] on div "A K" at bounding box center [925, 24] width 24 height 24
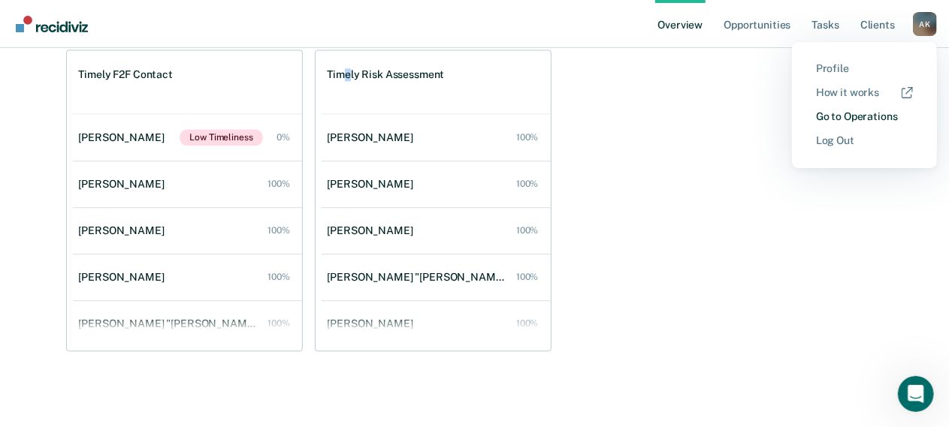
click at [851, 118] on link "Go to Operations" at bounding box center [864, 116] width 97 height 13
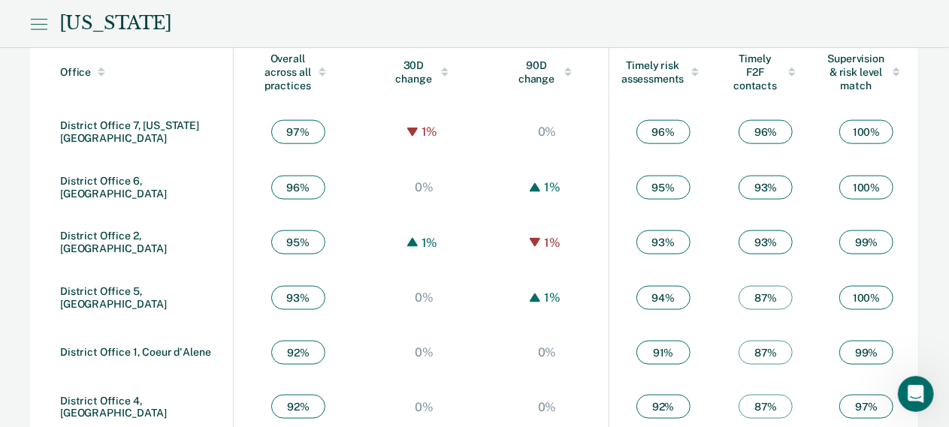
scroll to position [943, 0]
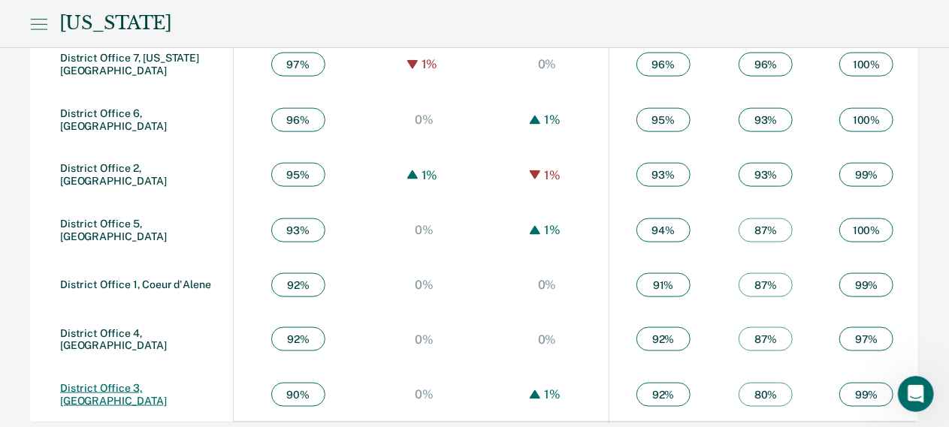
click at [129, 391] on link "District Office 3, Caldwell" at bounding box center [113, 394] width 107 height 25
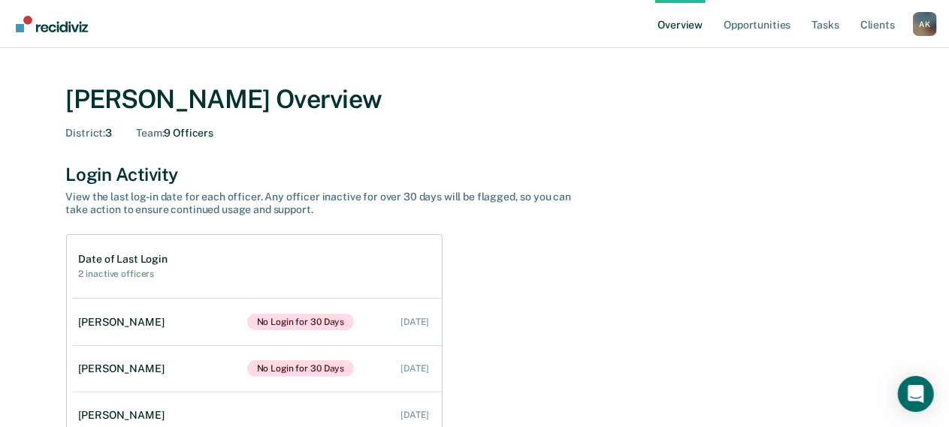
click at [921, 26] on div "A K" at bounding box center [925, 24] width 24 height 24
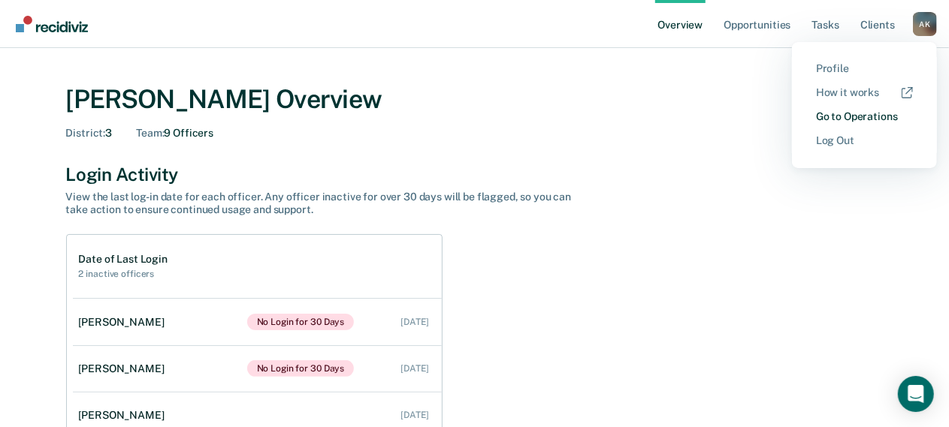
click at [886, 116] on link "Go to Operations" at bounding box center [864, 116] width 97 height 13
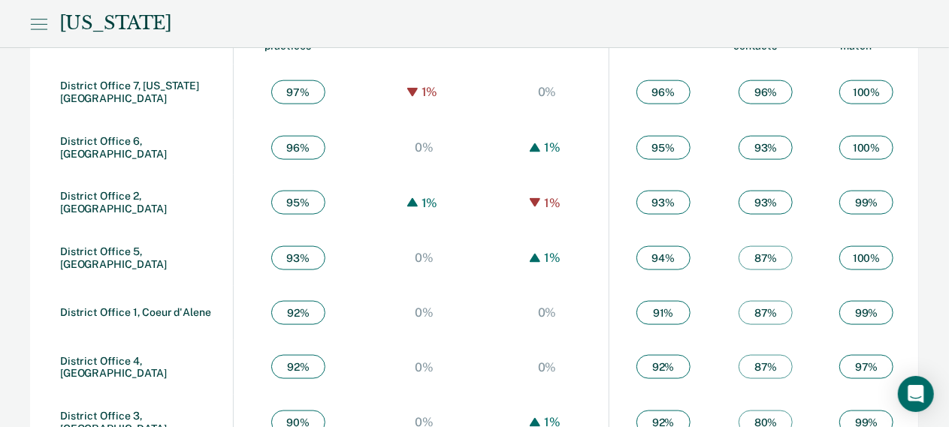
scroll to position [943, 0]
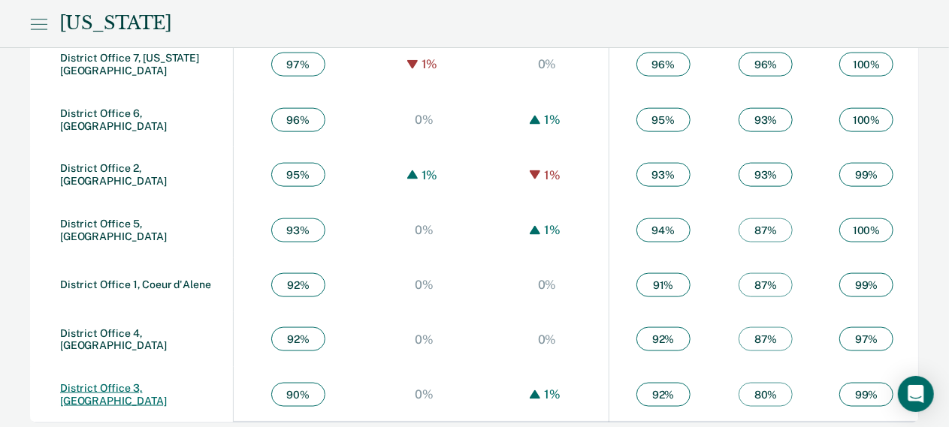
click at [167, 389] on link "District Office 3, Caldwell" at bounding box center [113, 394] width 107 height 25
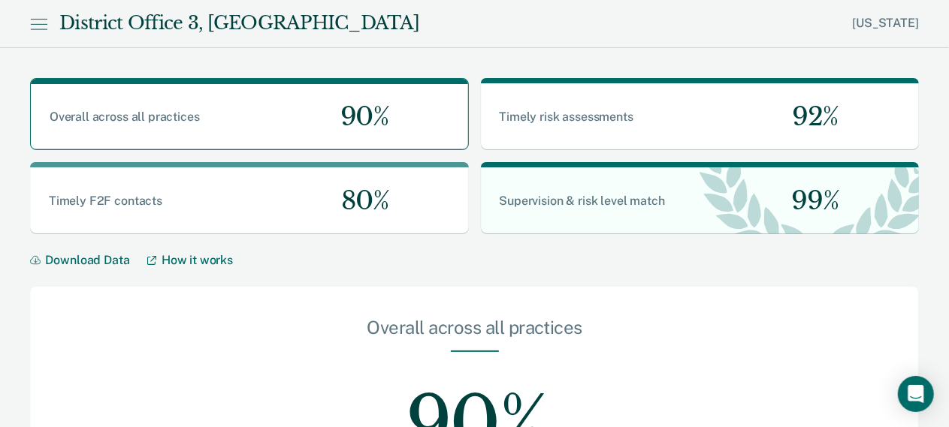
click at [33, 25] on icon at bounding box center [38, 24] width 17 height 18
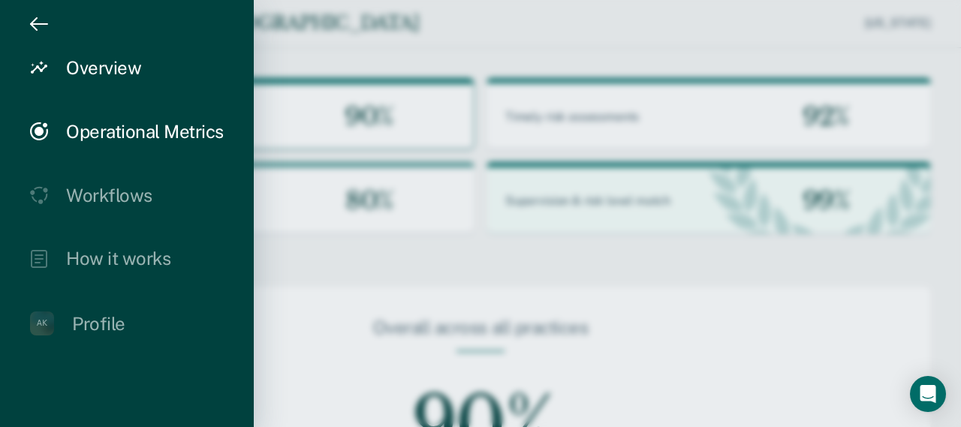
click at [90, 65] on div "Overview" at bounding box center [103, 68] width 75 height 22
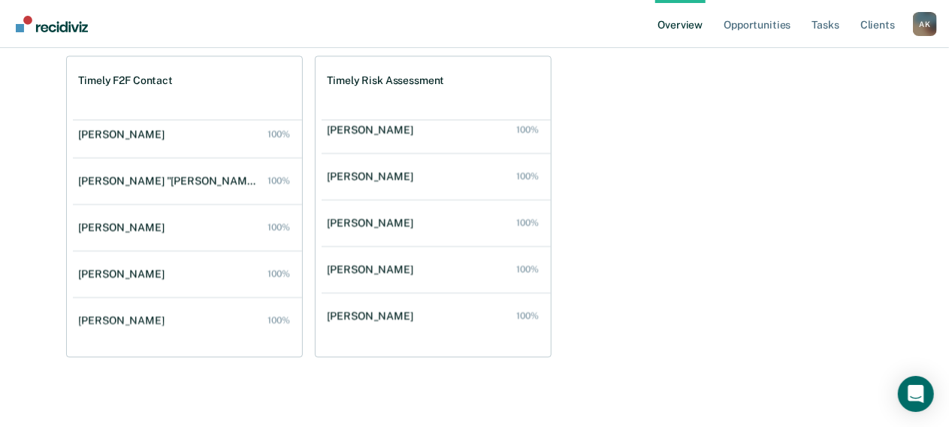
scroll to position [200, 0]
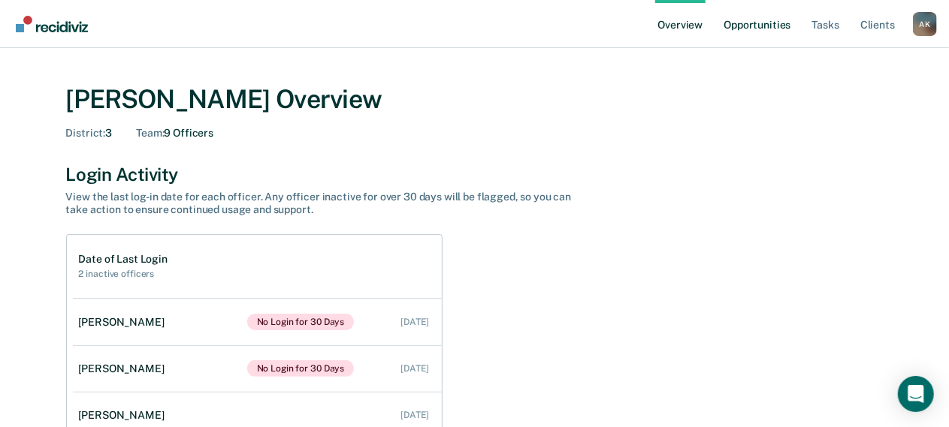
click at [768, 22] on link "Opportunities" at bounding box center [756, 24] width 73 height 48
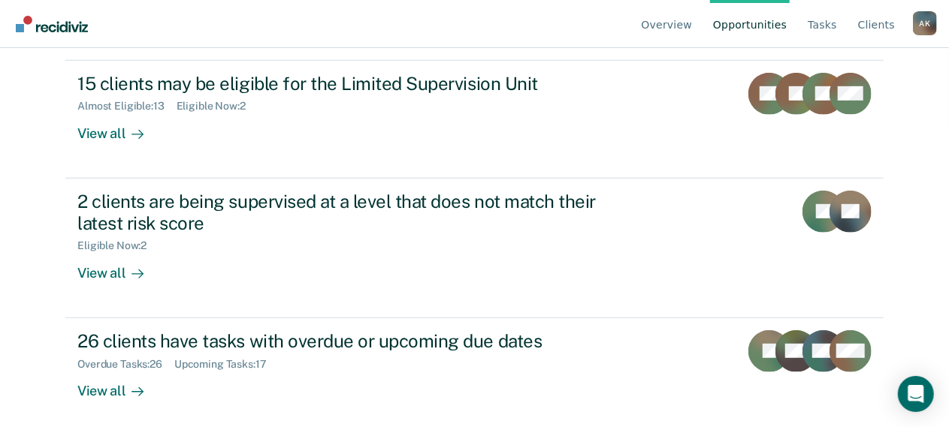
scroll to position [309, 0]
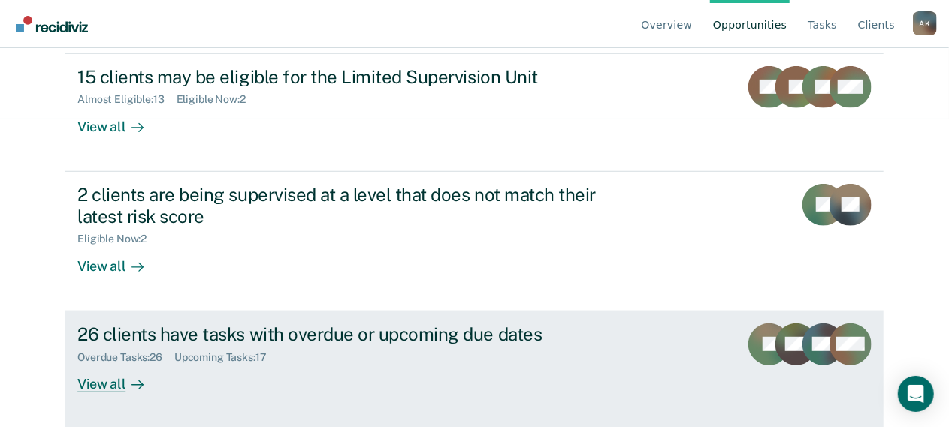
click at [98, 384] on div "View all" at bounding box center [119, 378] width 84 height 29
